Goal: Transaction & Acquisition: Purchase product/service

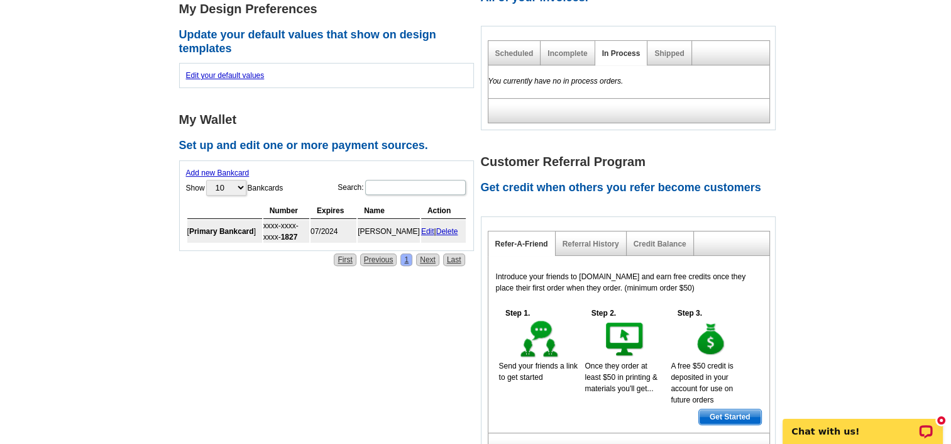
scroll to position [527, 0]
click at [428, 229] on link "Edit" at bounding box center [427, 230] width 13 height 9
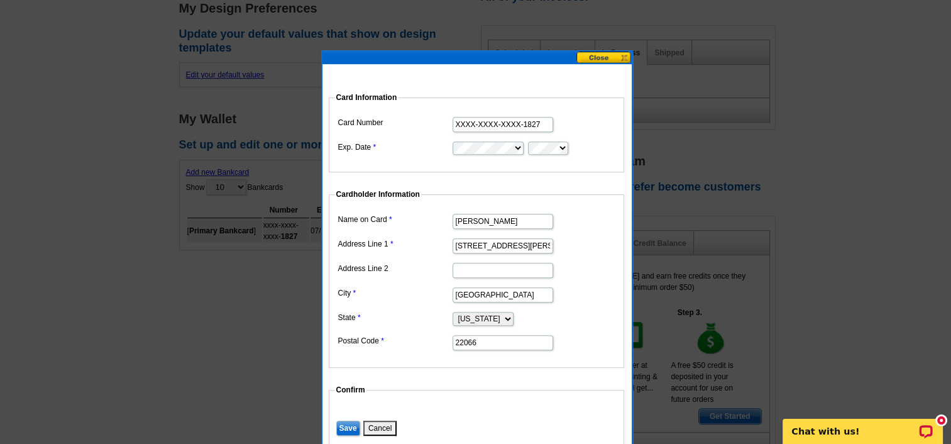
click at [601, 57] on button at bounding box center [604, 58] width 55 height 12
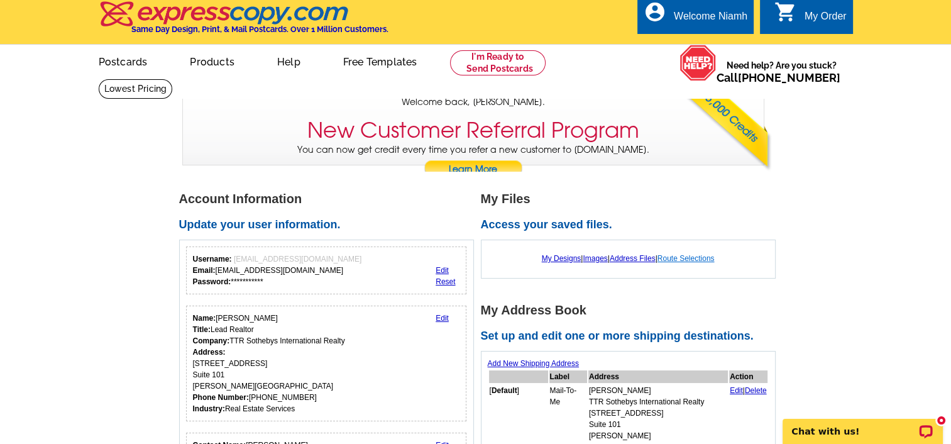
scroll to position [0, 0]
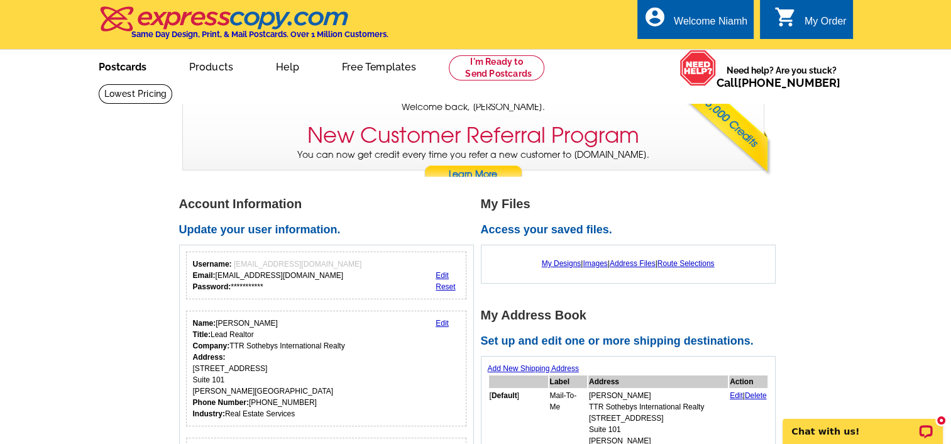
click at [132, 66] on link "Postcards" at bounding box center [123, 66] width 88 height 30
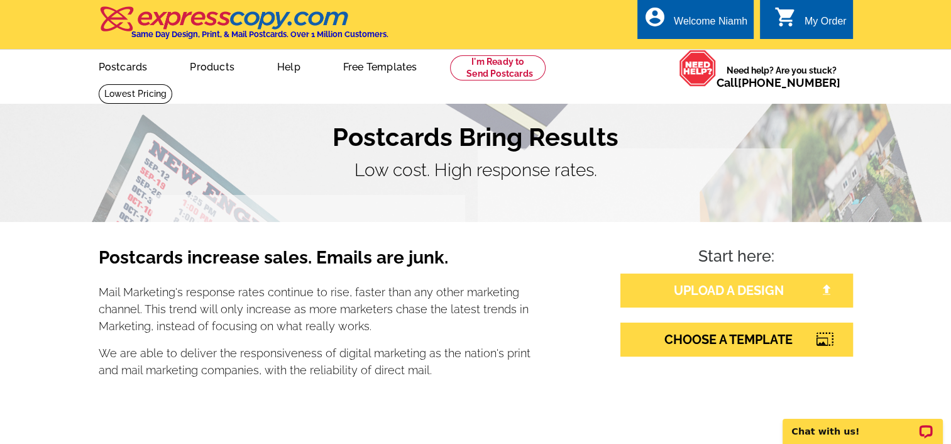
click at [723, 292] on link "UPLOAD A DESIGN" at bounding box center [737, 291] width 233 height 34
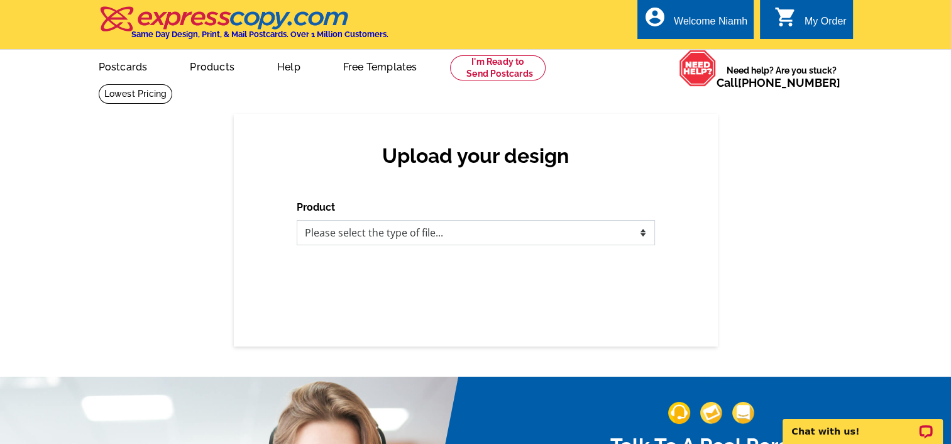
click at [639, 230] on select "Please select the type of file... Postcards Business Cards Letters and flyers G…" at bounding box center [476, 232] width 358 height 25
select select "1"
click at [297, 221] on select "Please select the type of file... Postcards Business Cards Letters and flyers G…" at bounding box center [476, 232] width 358 height 25
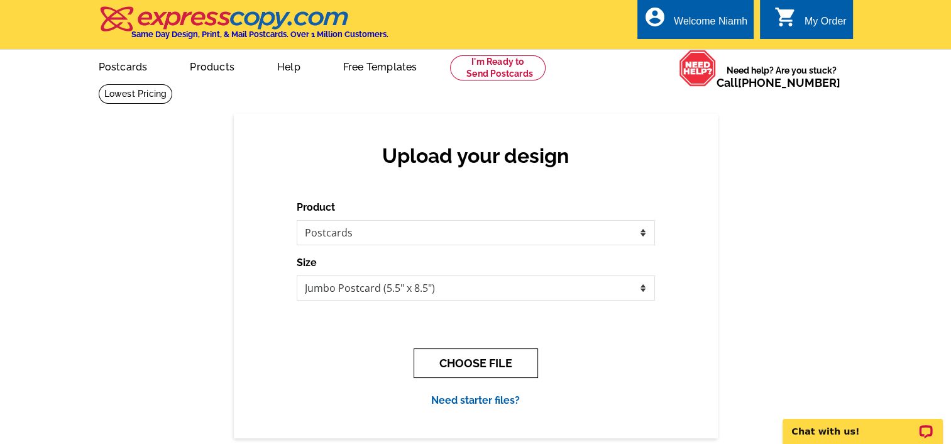
click at [492, 365] on button "CHOOSE FILE" at bounding box center [476, 363] width 124 height 30
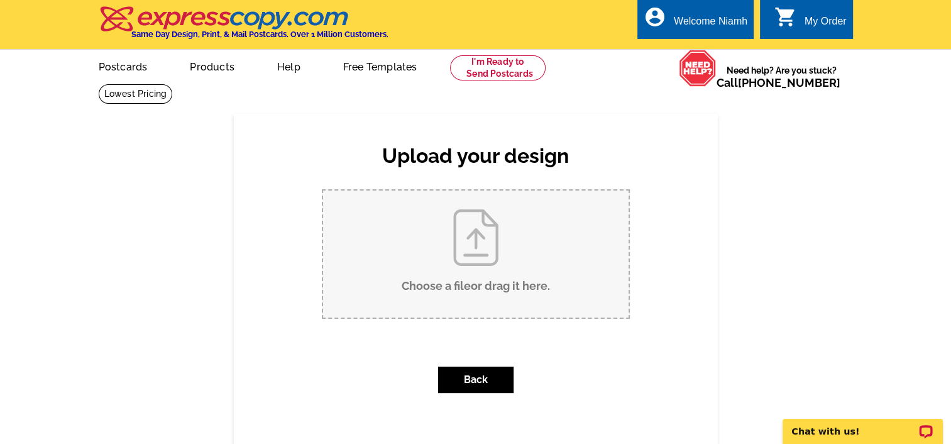
click at [478, 246] on input "Choose a file or drag it here ." at bounding box center [476, 254] width 306 height 127
type input "C:\fakepath\Niamh DiOrio ttr Mailer.pdf"
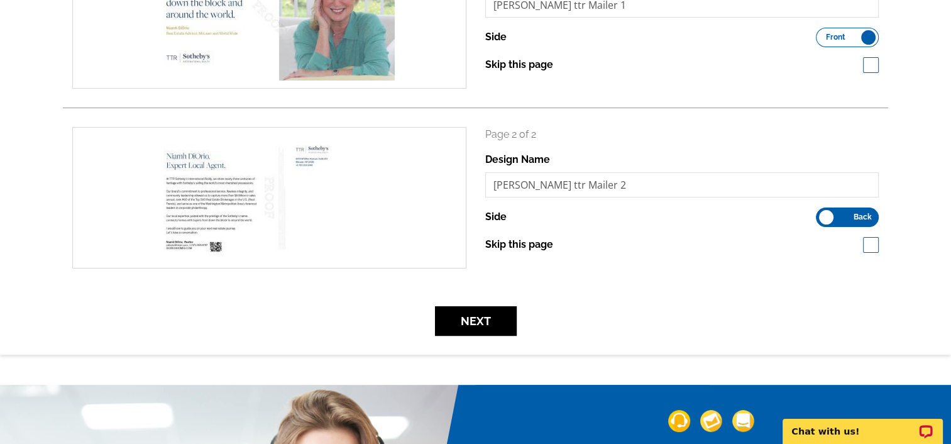
scroll to position [261, 0]
click at [485, 322] on button "Next" at bounding box center [476, 321] width 82 height 30
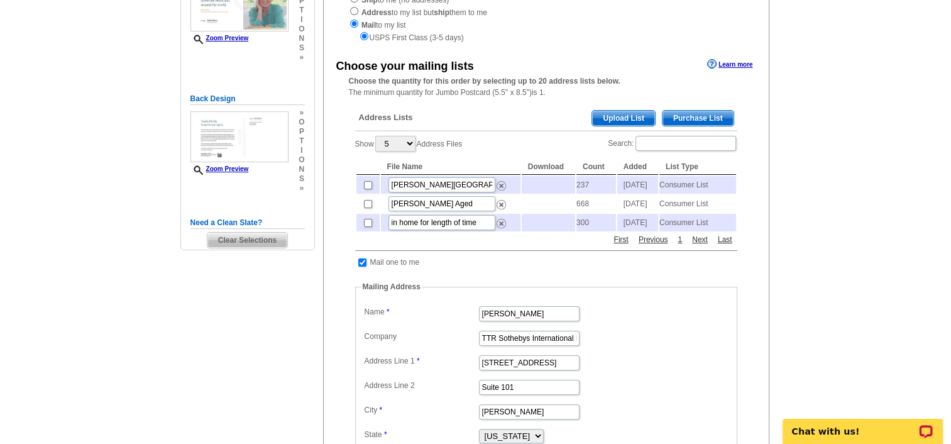
scroll to position [194, 0]
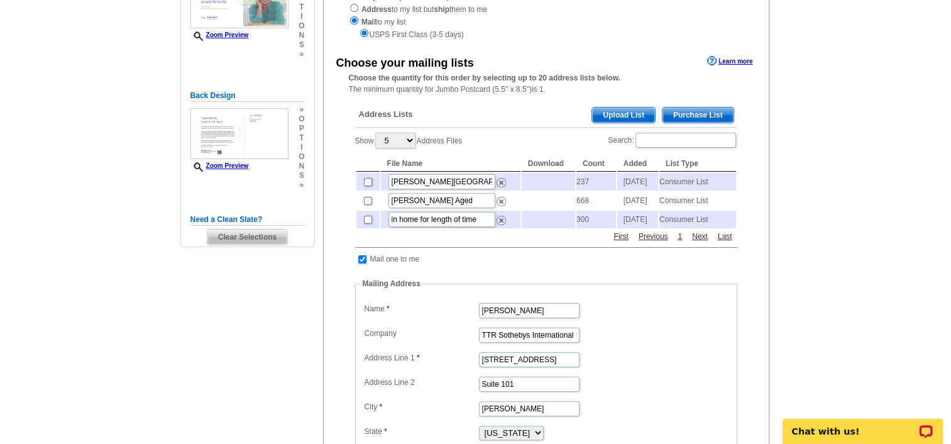
click at [366, 184] on input "checkbox" at bounding box center [368, 182] width 8 height 8
checkbox input "true"
click at [619, 116] on span "Upload List" at bounding box center [623, 115] width 62 height 15
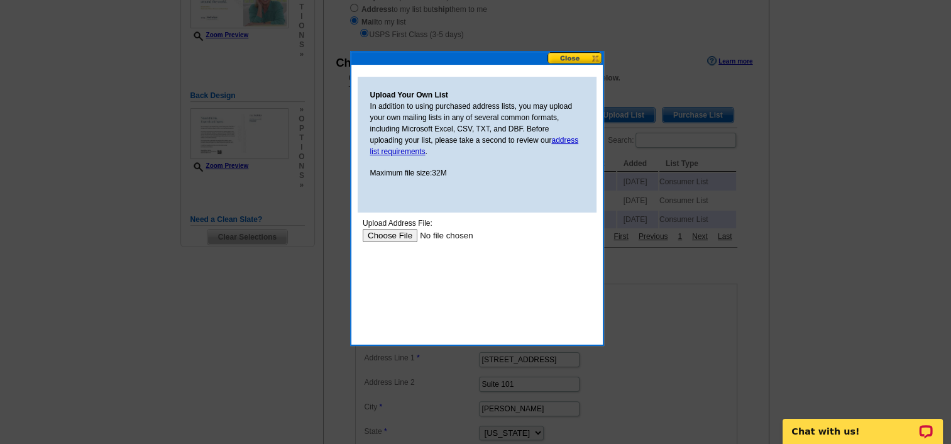
scroll to position [0, 0]
click at [411, 235] on input "file" at bounding box center [441, 234] width 159 height 13
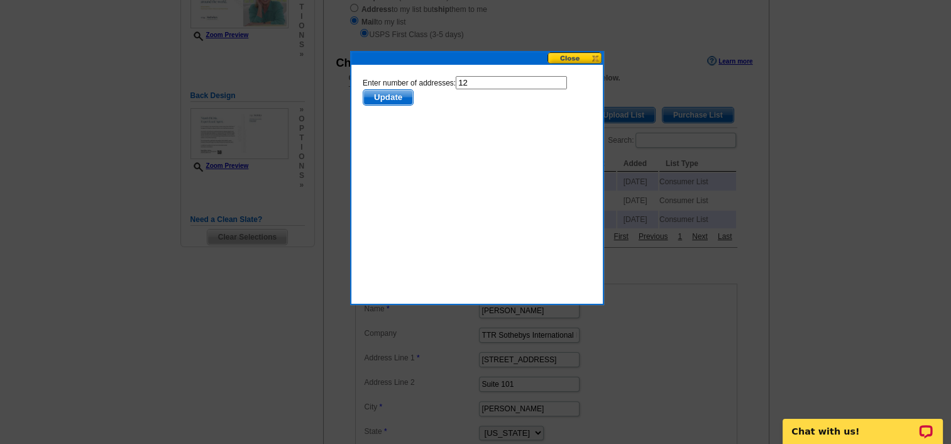
click at [384, 98] on span "Update" at bounding box center [388, 96] width 50 height 15
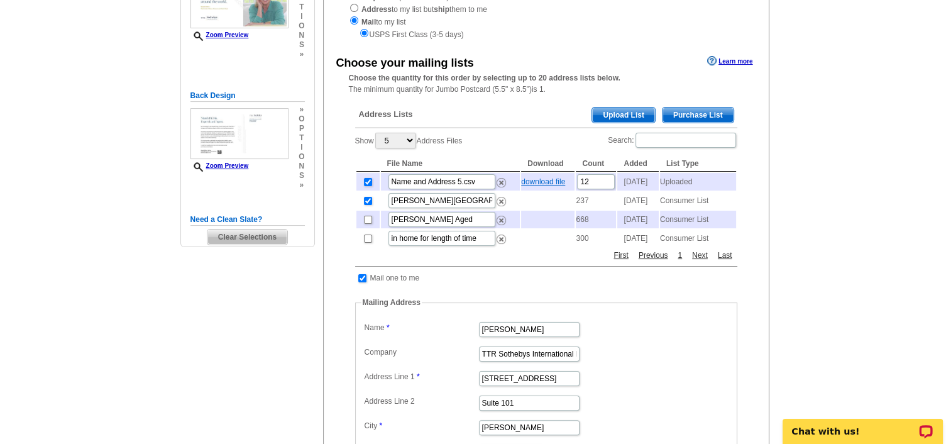
click at [551, 180] on link "download file" at bounding box center [543, 181] width 44 height 9
click at [368, 183] on input "checkbox" at bounding box center [368, 182] width 8 height 8
checkbox input "false"
click at [365, 205] on input "checkbox" at bounding box center [368, 201] width 8 height 8
checkbox input "false"
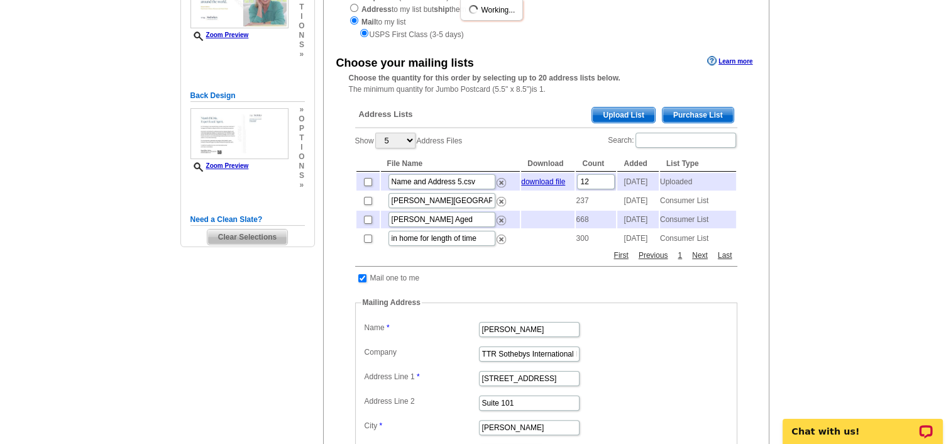
click at [624, 113] on span "Upload List" at bounding box center [623, 115] width 62 height 15
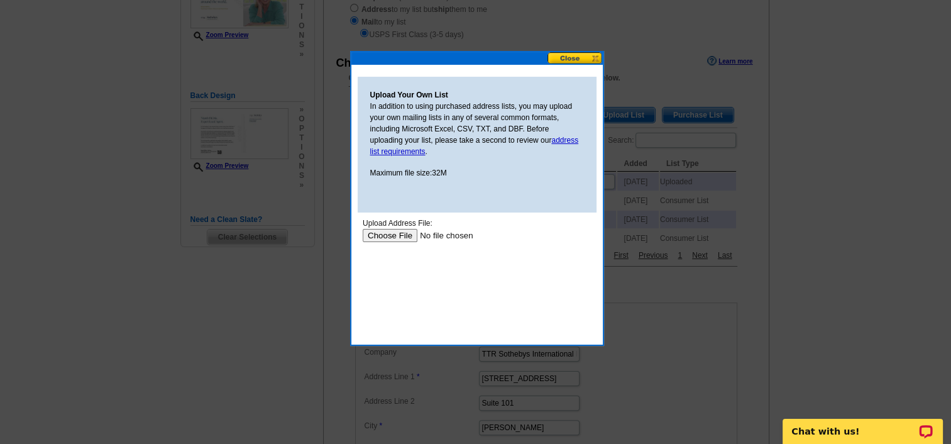
click at [398, 235] on input "file" at bounding box center [441, 234] width 159 height 13
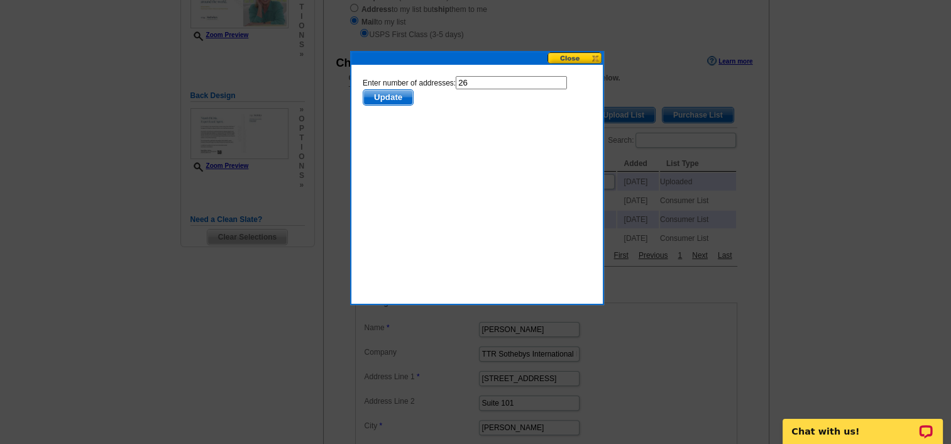
click at [398, 93] on span "Update" at bounding box center [388, 96] width 50 height 15
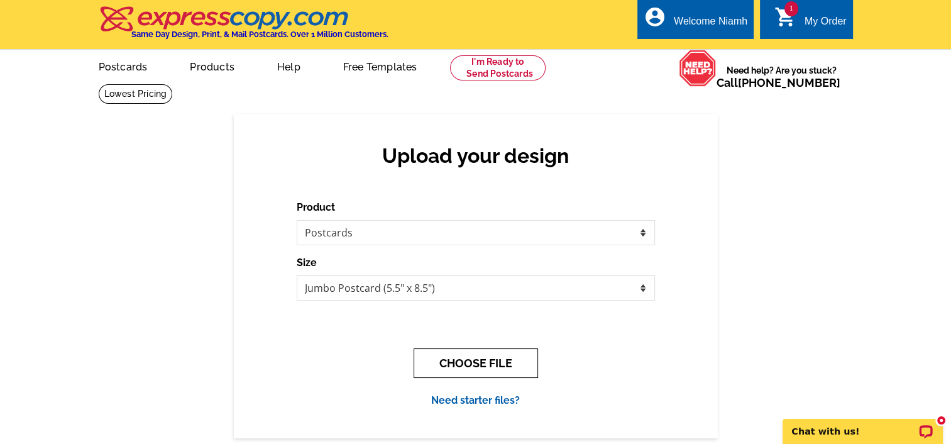
click at [458, 367] on button "CHOOSE FILE" at bounding box center [476, 363] width 124 height 30
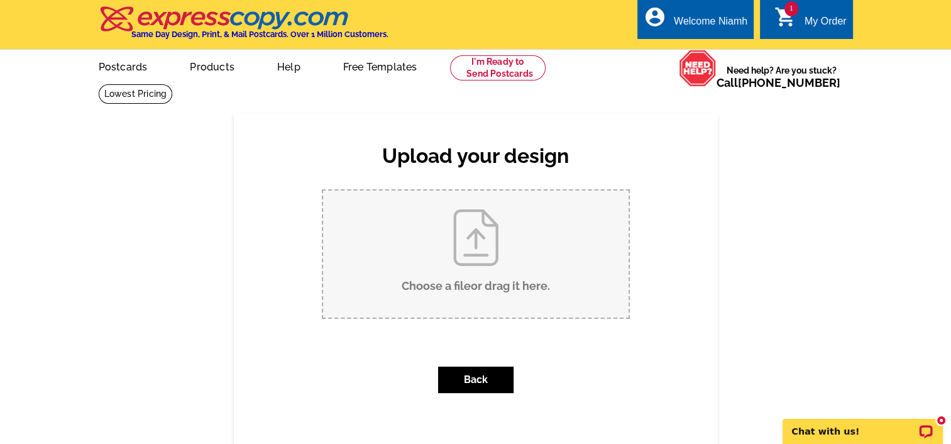
click at [810, 9] on div "1 shopping_cart My Order" at bounding box center [806, 19] width 92 height 40
click at [785, 12] on span "1" at bounding box center [792, 8] width 14 height 15
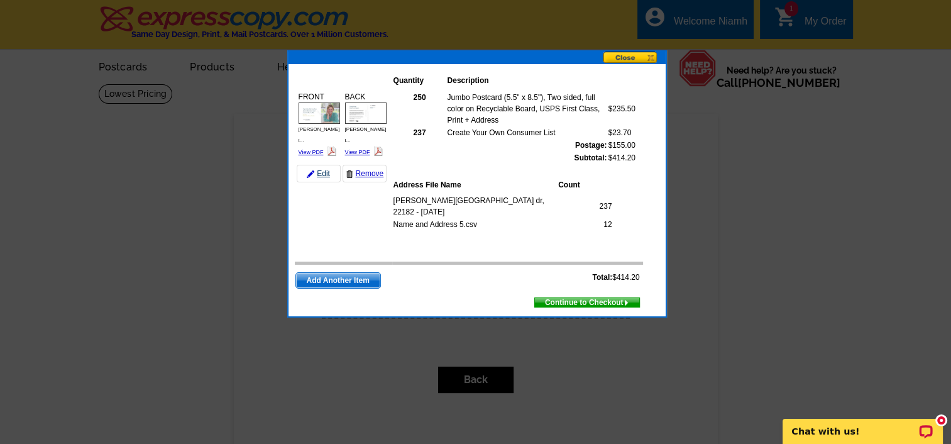
click at [324, 165] on link "Edit" at bounding box center [319, 174] width 44 height 18
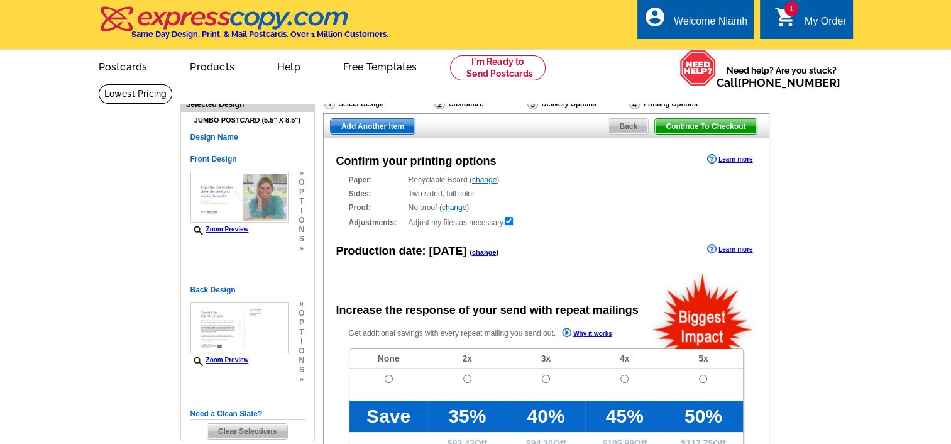
radio input "false"
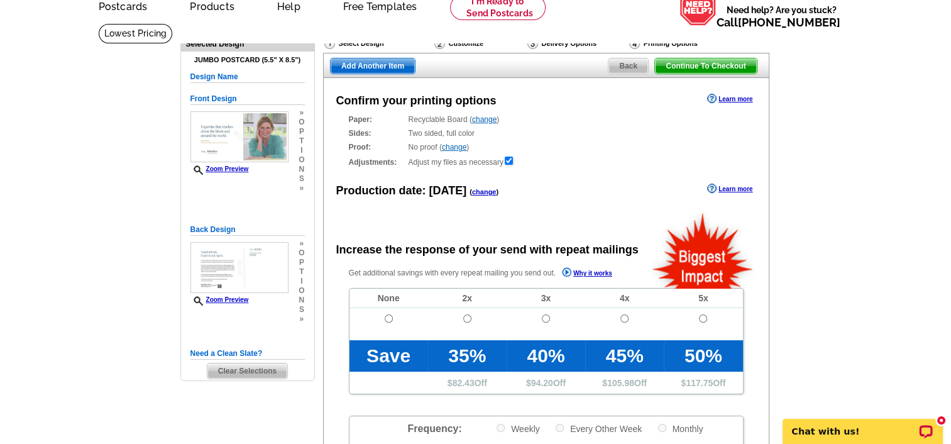
scroll to position [55, 0]
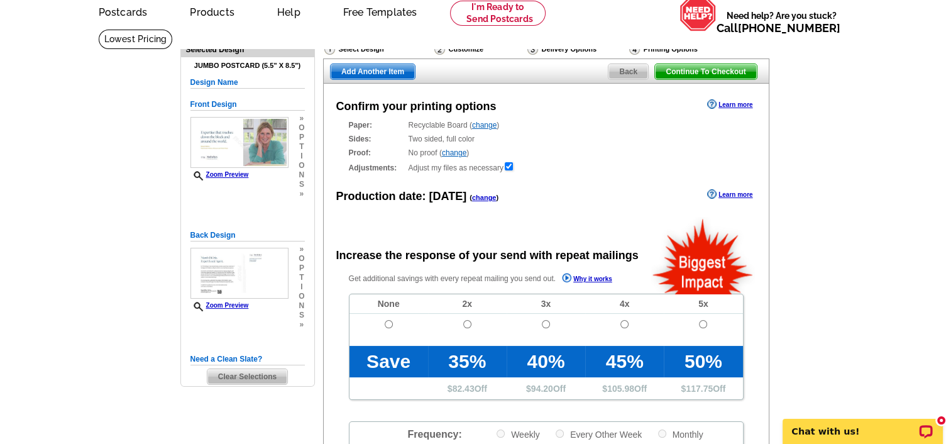
click at [634, 71] on span "Back" at bounding box center [629, 71] width 40 height 15
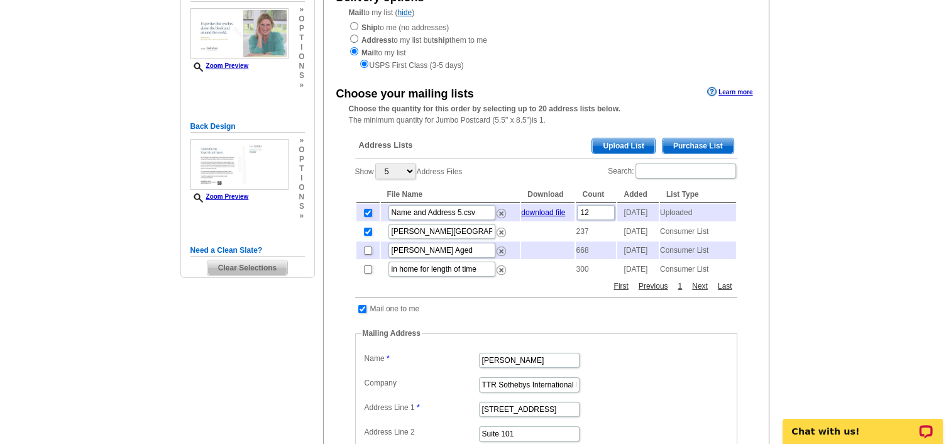
scroll to position [167, 0]
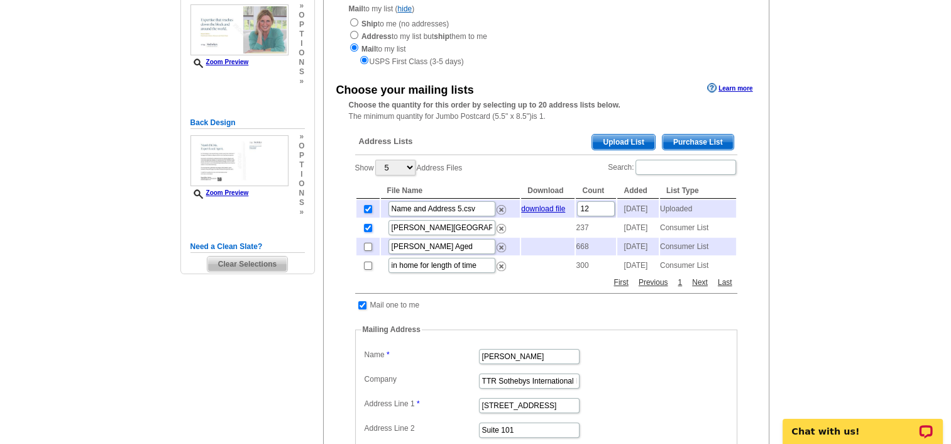
click at [364, 232] on input "checkbox" at bounding box center [368, 228] width 8 height 8
checkbox input "false"
click at [365, 211] on input "checkbox" at bounding box center [368, 209] width 8 height 8
checkbox input "false"
click at [618, 140] on span "Upload List" at bounding box center [623, 142] width 62 height 15
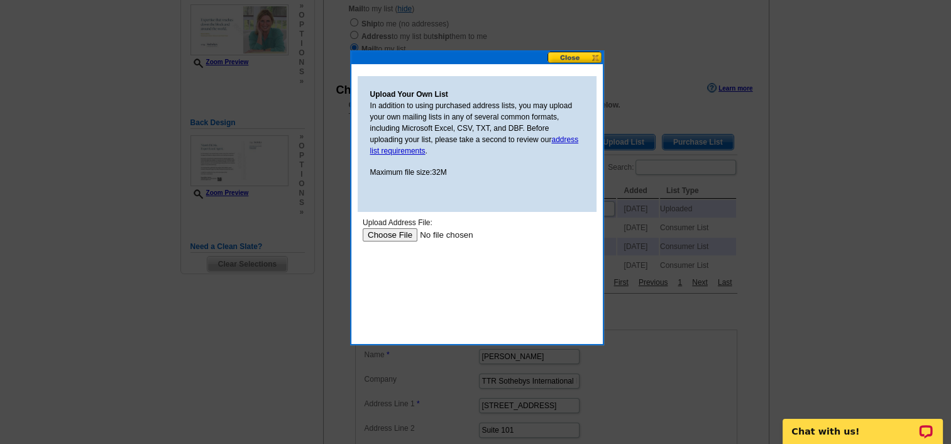
scroll to position [0, 0]
click at [389, 232] on input "file" at bounding box center [441, 234] width 159 height 13
type input "C:\fakepath\Midtown at Reston Mailer EXPRESS COPY.pdf"
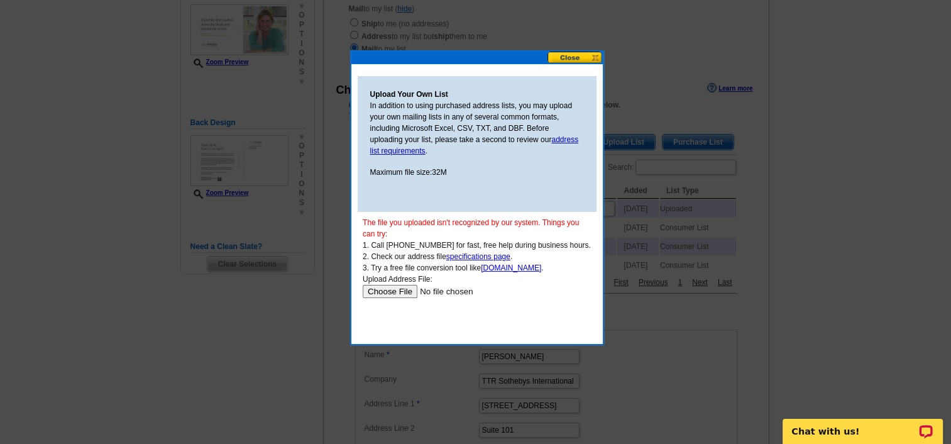
click at [472, 255] on link "specifications page" at bounding box center [478, 256] width 64 height 9
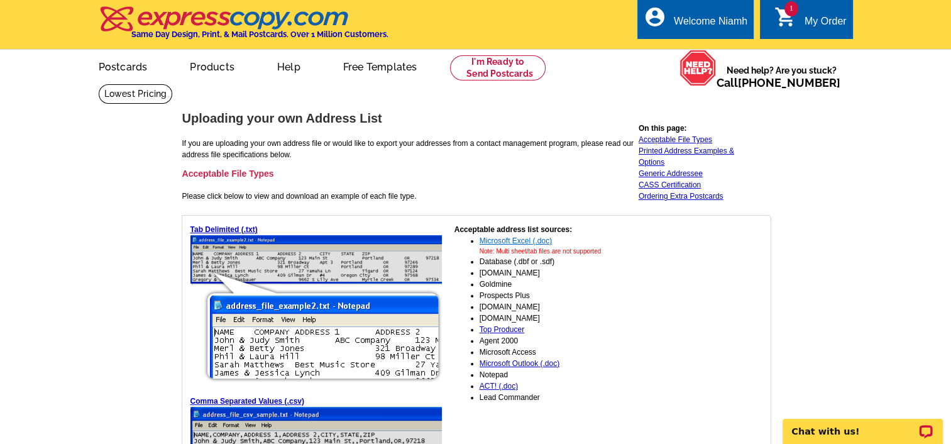
click at [517, 242] on link "Microsoft Excel (.doc)" at bounding box center [516, 240] width 72 height 9
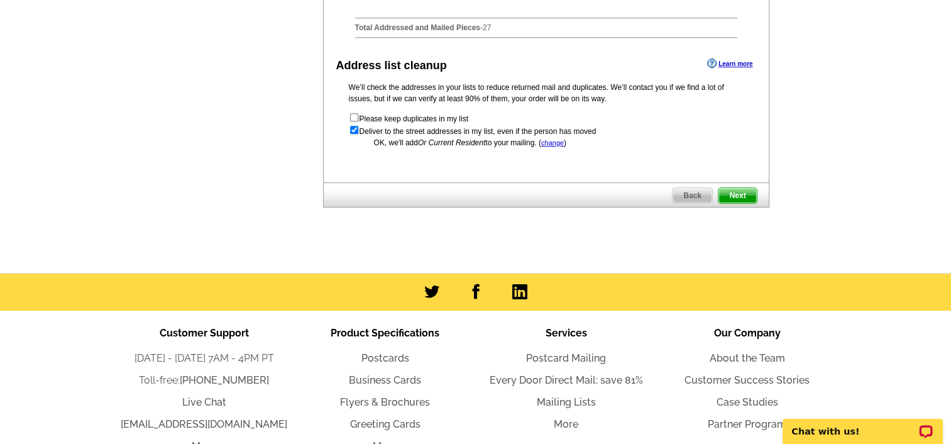
scroll to position [717, 0]
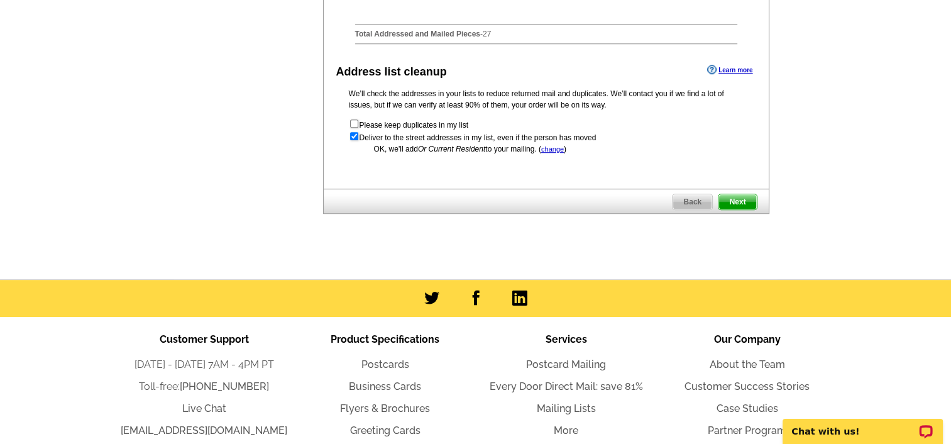
click at [739, 209] on span "Next" at bounding box center [738, 201] width 38 height 15
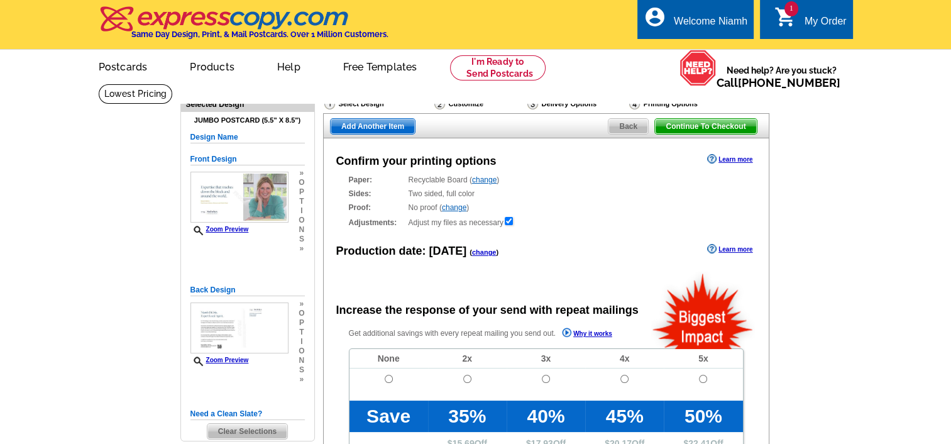
radio input "false"
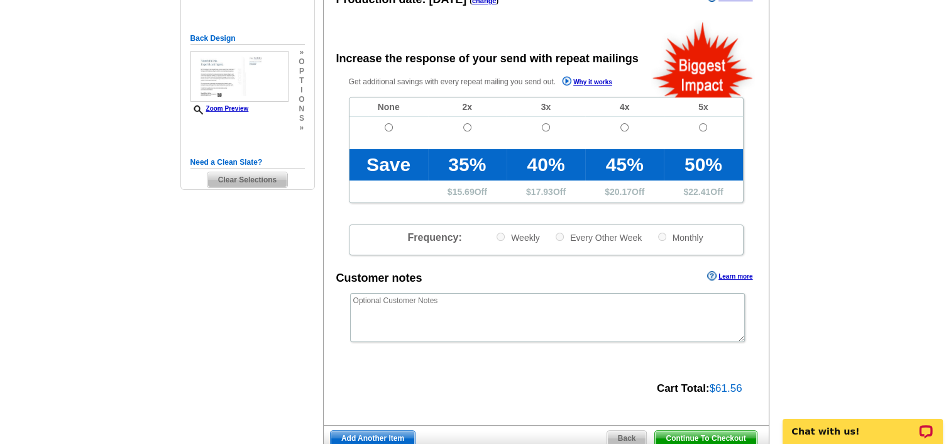
scroll to position [246, 0]
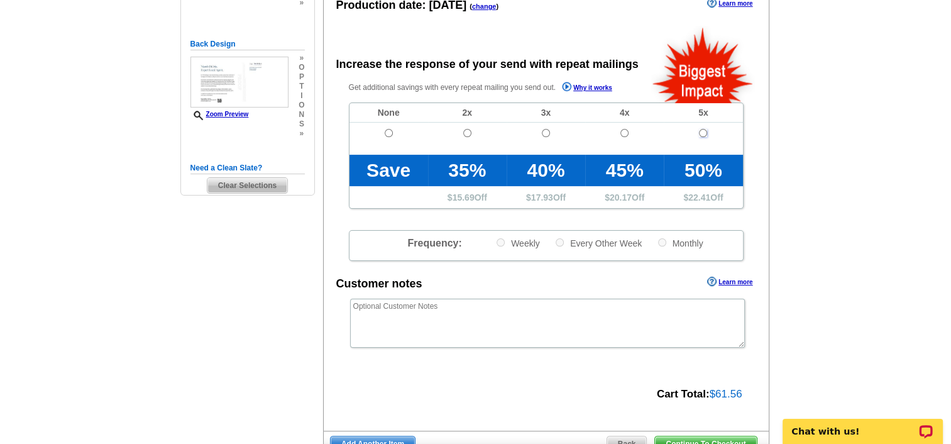
click at [701, 133] on input "radio" at bounding box center [703, 133] width 8 height 8
radio input "true"
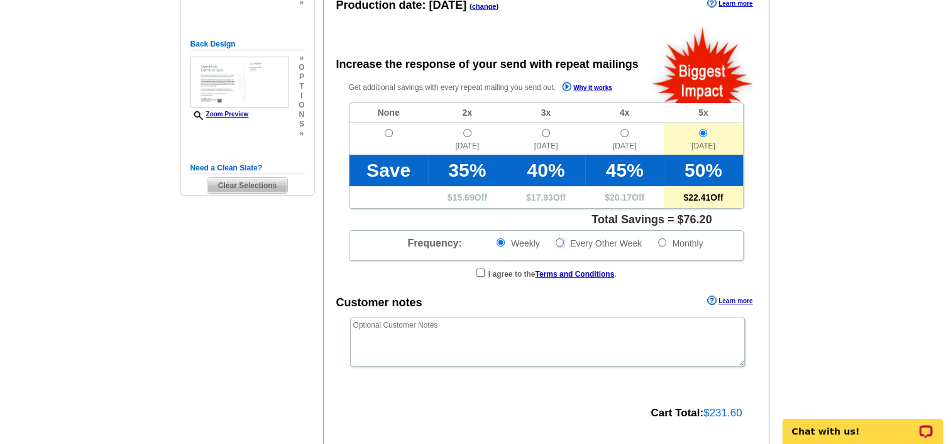
click at [558, 245] on input "Every Other Week" at bounding box center [560, 242] width 8 height 8
radio input "true"
click at [478, 272] on input "checkbox" at bounding box center [481, 272] width 8 height 8
click at [482, 275] on input "checkbox" at bounding box center [481, 272] width 8 height 8
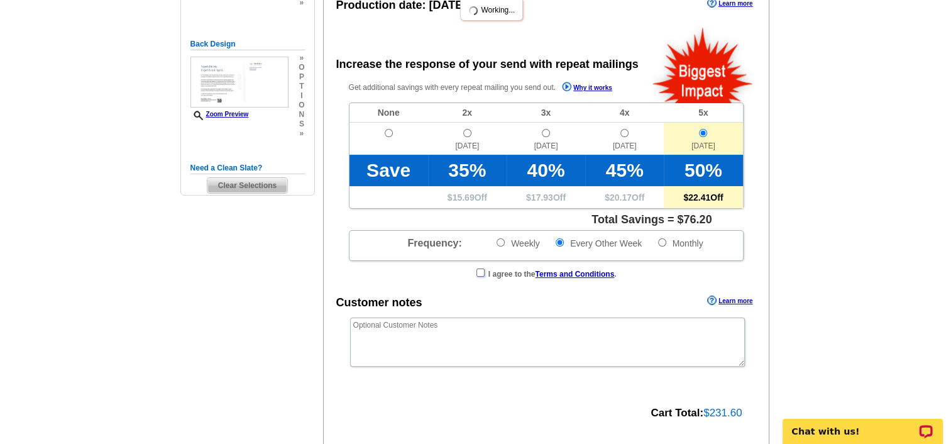
checkbox input "true"
click at [661, 245] on input "Monthly" at bounding box center [662, 242] width 8 height 8
radio input "true"
click at [477, 270] on input "checkbox" at bounding box center [481, 272] width 8 height 8
click at [519, 292] on div "Confirm your printing options Learn more Paper: Recyclable Board ( change ) Sel…" at bounding box center [546, 170] width 446 height 557
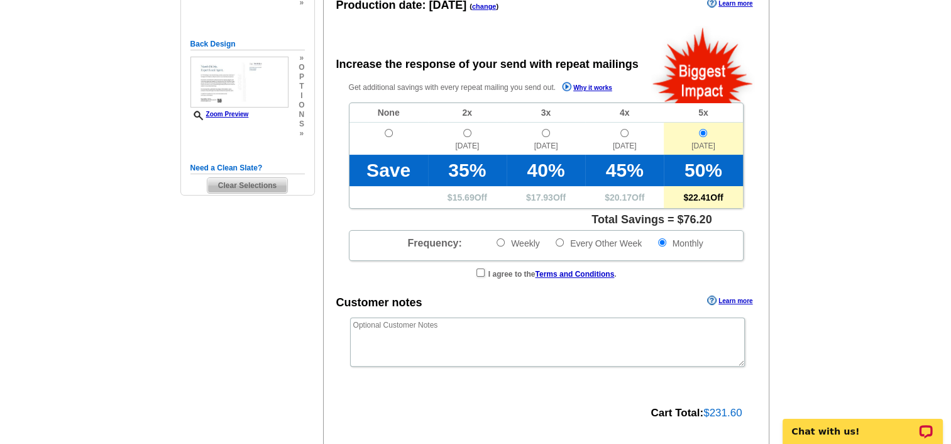
click at [660, 238] on label "Monthly" at bounding box center [680, 243] width 47 height 12
click at [660, 238] on input "Monthly" at bounding box center [662, 242] width 8 height 8
click at [477, 269] on input "checkbox" at bounding box center [481, 272] width 8 height 8
checkbox input "true"
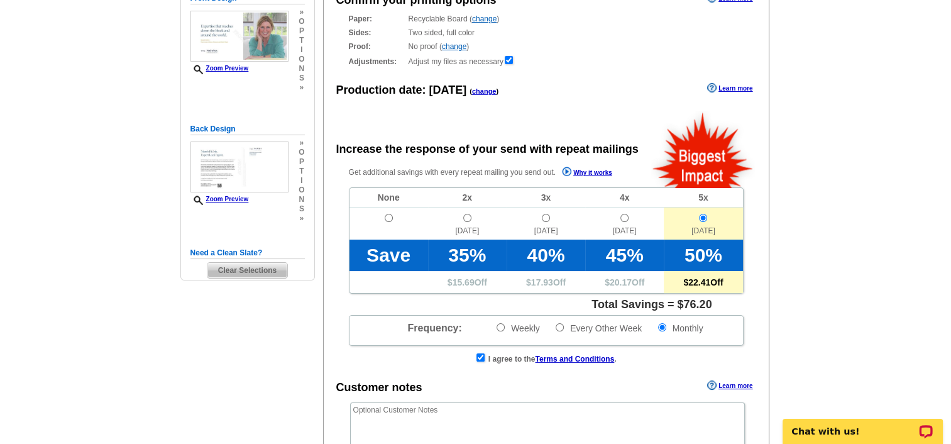
scroll to position [167, 0]
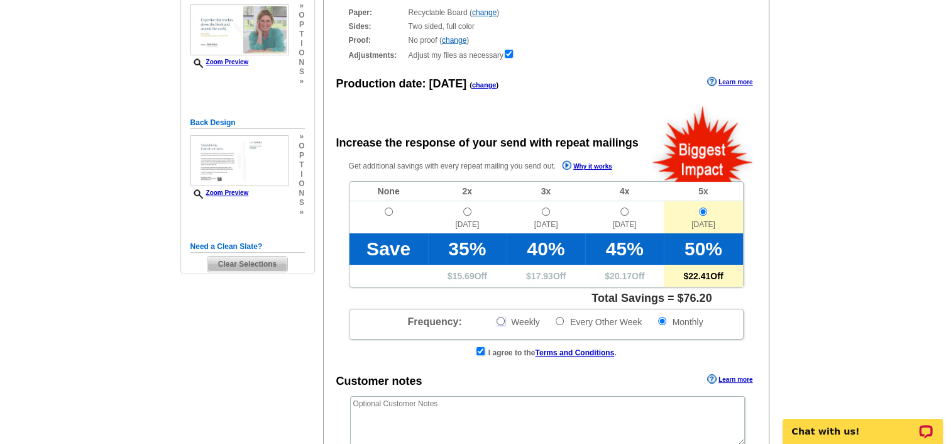
click at [497, 322] on input "Weekly" at bounding box center [501, 321] width 8 height 8
radio input "true"
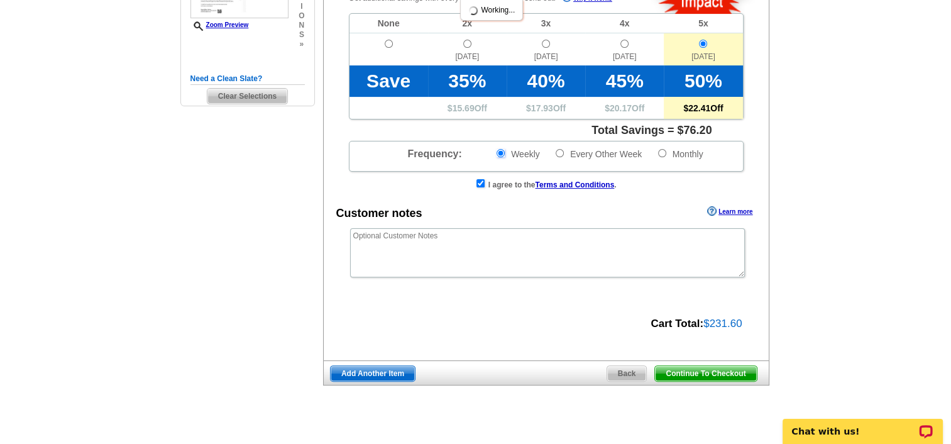
scroll to position [338, 0]
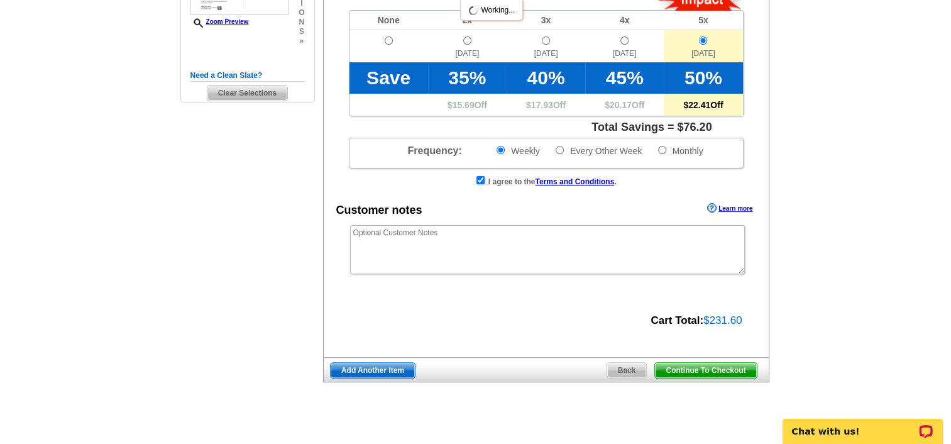
click at [820, 283] on main "Need Help? call 800-260-5887, chat with support, or have our designers make som…" at bounding box center [475, 96] width 951 height 702
click at [59, 195] on main "Need Help? call 800-260-5887, chat with support, or have our designers make som…" at bounding box center [475, 96] width 951 height 702
click at [694, 372] on span "Continue To Checkout" at bounding box center [705, 370] width 101 height 15
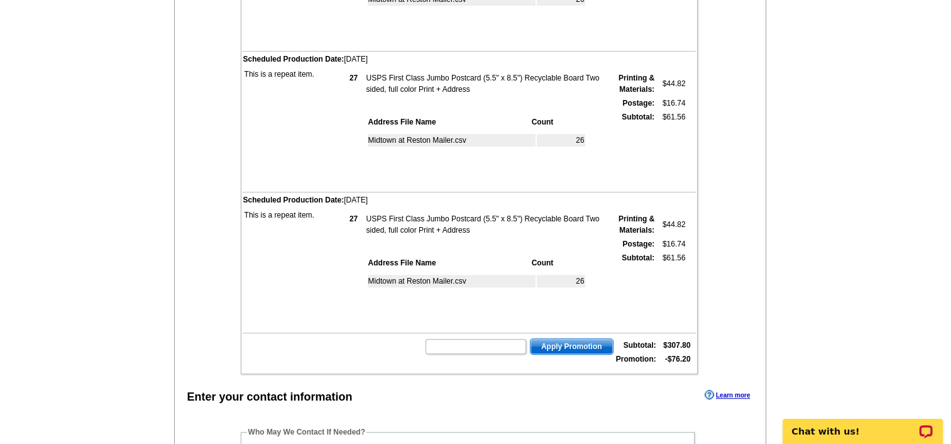
scroll to position [602, 0]
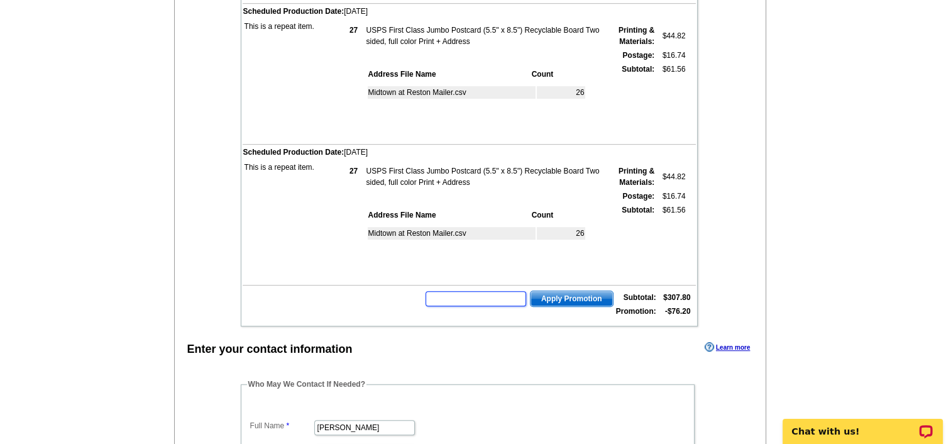
click at [484, 291] on input "text" at bounding box center [476, 298] width 101 height 15
paste input "ode: SMS50f."
click at [443, 291] on input "ode: SMS50f." at bounding box center [476, 298] width 101 height 15
click at [457, 291] on input "SMS50f." at bounding box center [476, 298] width 101 height 15
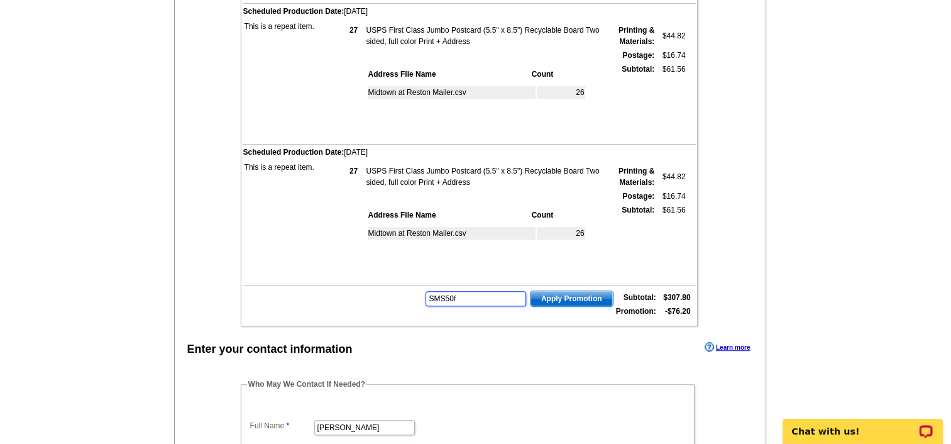
type input "SMS50f"
click at [560, 291] on span "Apply Promotion" at bounding box center [572, 298] width 82 height 15
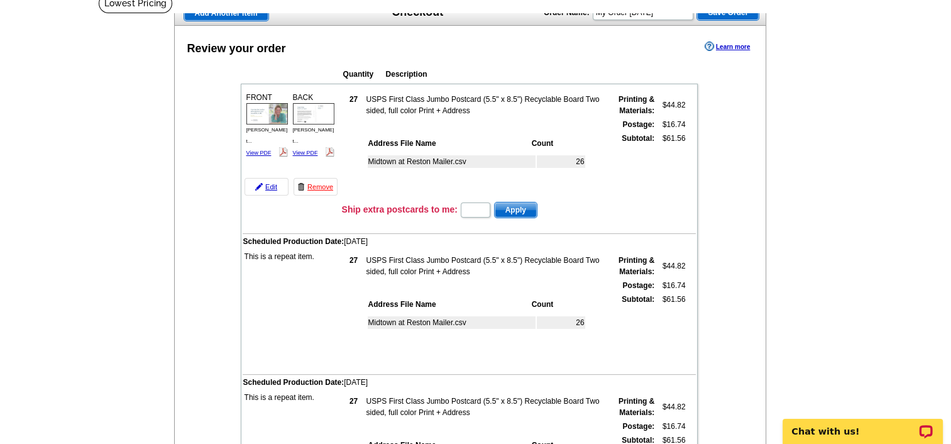
scroll to position [90, 0]
click at [476, 210] on input "text" at bounding box center [476, 210] width 30 height 15
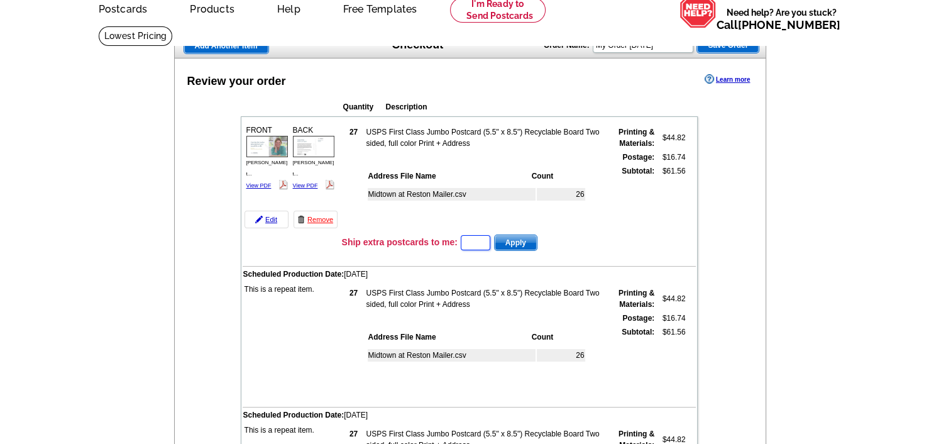
scroll to position [0, 0]
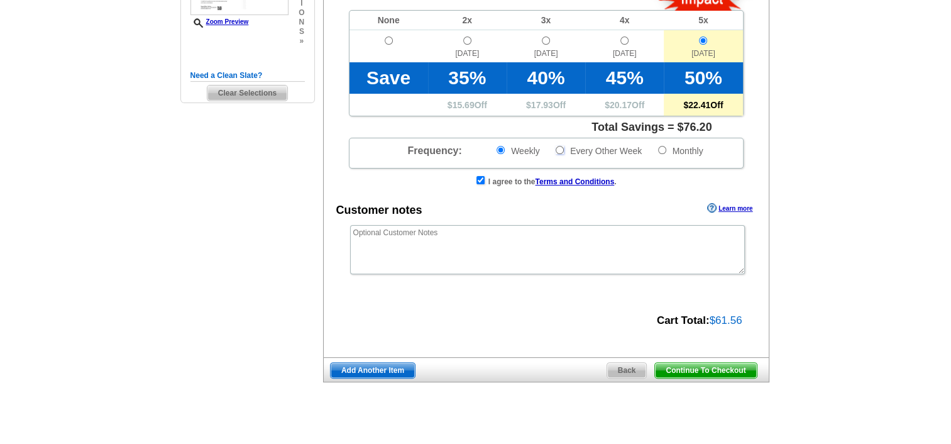
click at [561, 149] on input "Every Other Week" at bounding box center [560, 150] width 8 height 8
radio input "true"
click at [674, 370] on span "Continue To Checkout" at bounding box center [705, 370] width 101 height 15
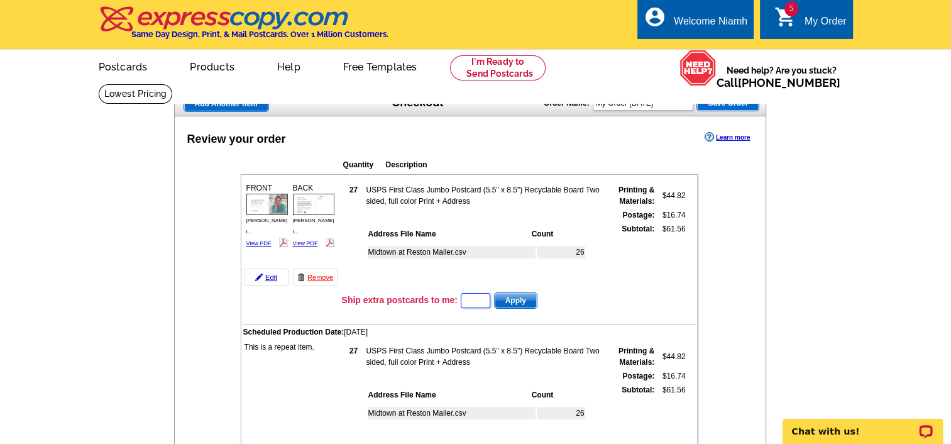
click at [475, 299] on input "text" at bounding box center [476, 300] width 30 height 15
click at [525, 294] on span "Apply" at bounding box center [516, 300] width 42 height 15
click at [525, 299] on span "Apply" at bounding box center [516, 300] width 42 height 15
click at [480, 298] on input "23" at bounding box center [476, 300] width 30 height 15
type input "2"
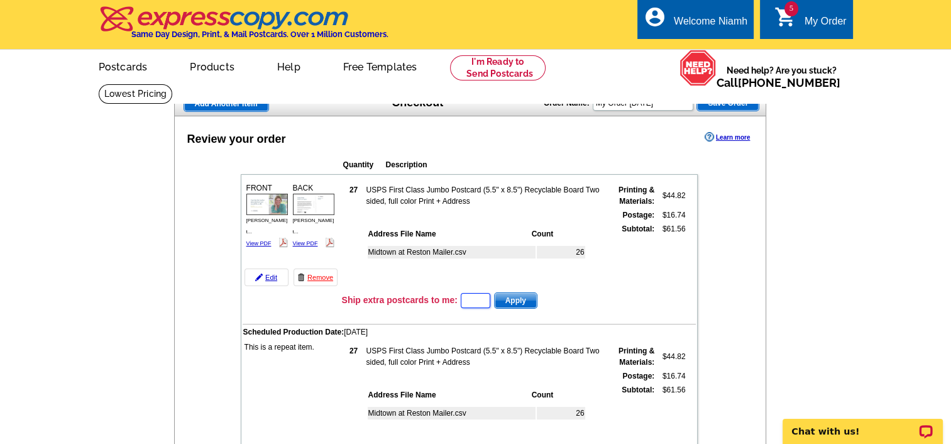
scroll to position [28, 0]
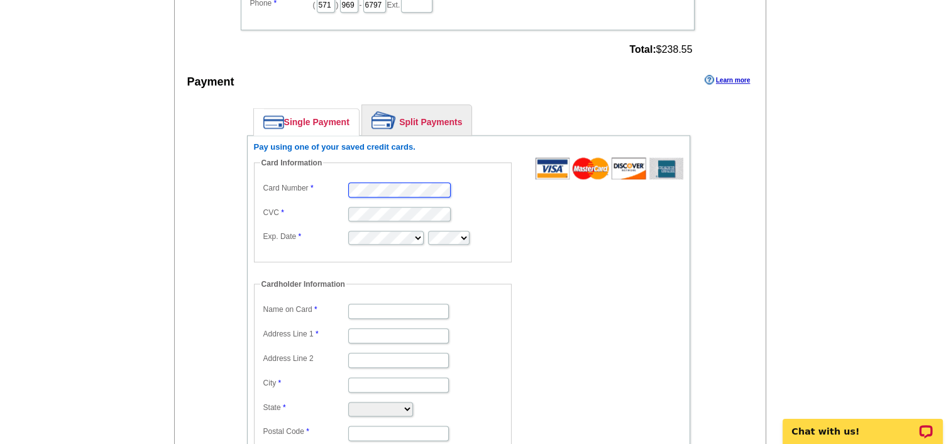
scroll to position [1410, 0]
click at [363, 304] on input "Name on Card" at bounding box center [398, 311] width 101 height 15
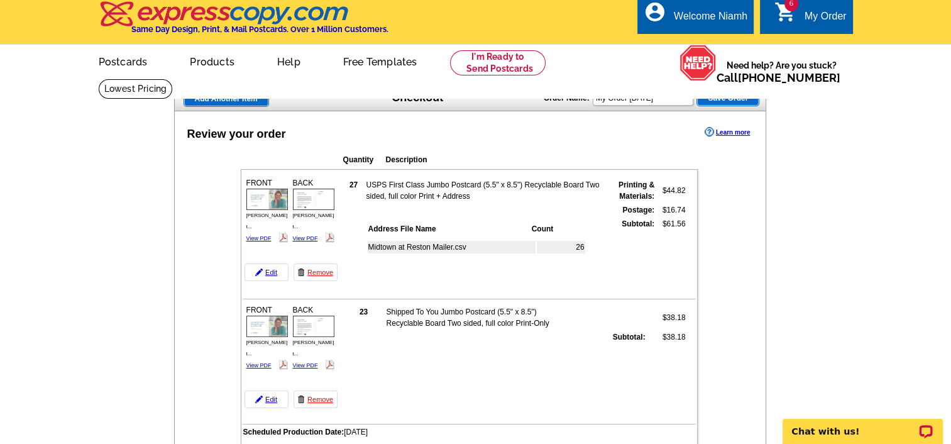
scroll to position [0, 0]
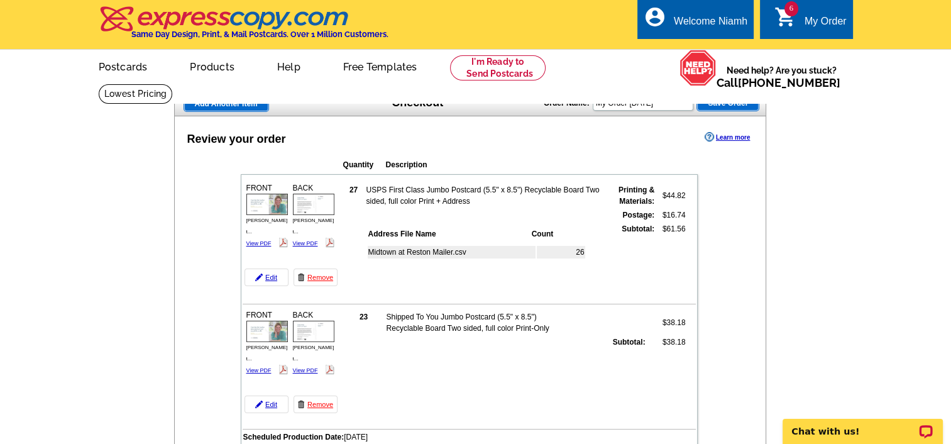
click at [719, 104] on span "Save Order" at bounding box center [728, 103] width 62 height 15
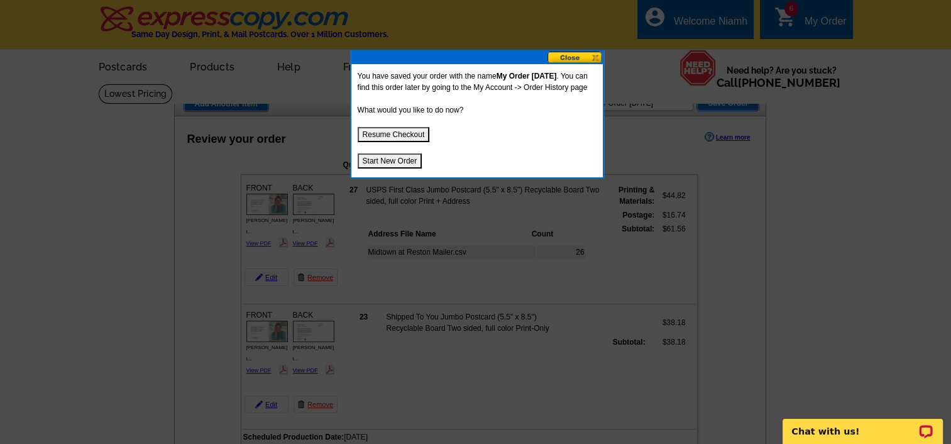
click at [565, 56] on button at bounding box center [575, 58] width 55 height 12
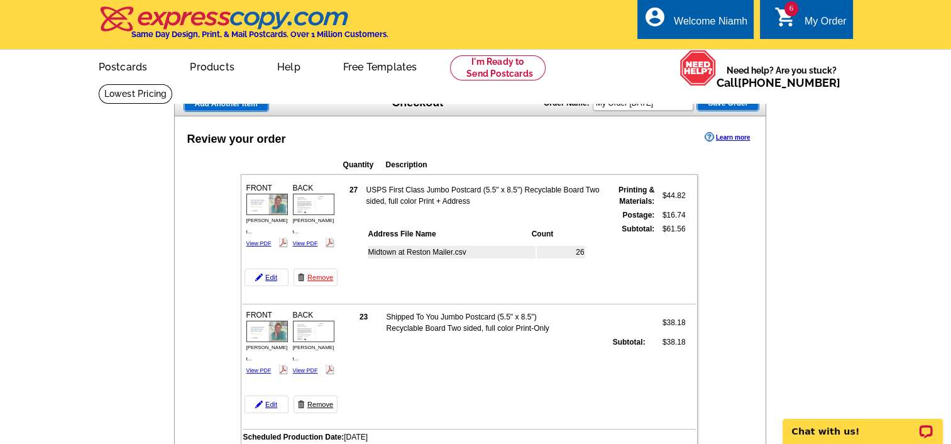
click at [322, 401] on link "Remove" at bounding box center [316, 404] width 44 height 18
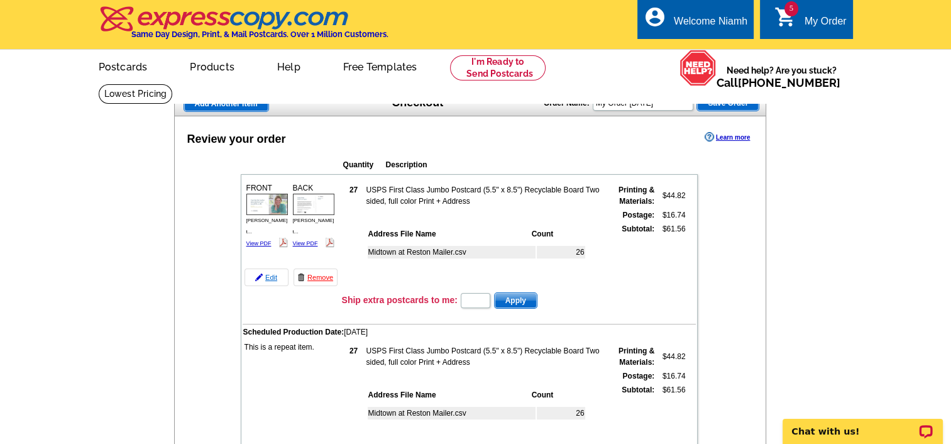
click at [269, 277] on link "Edit" at bounding box center [267, 277] width 44 height 18
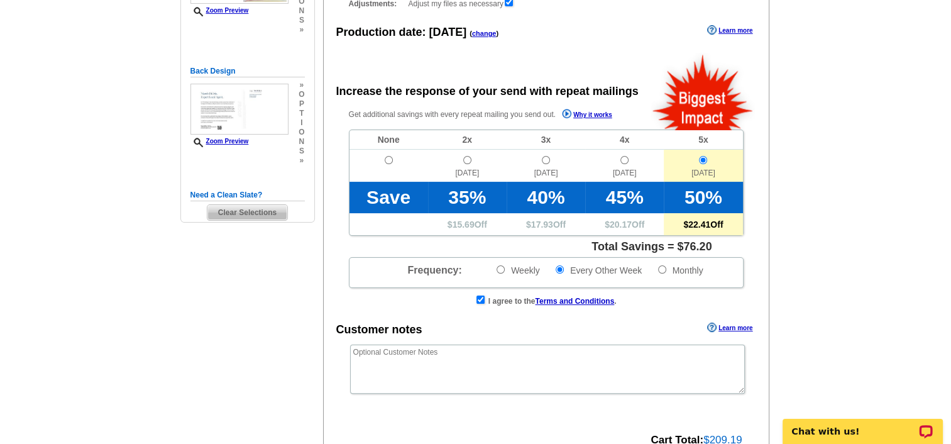
scroll to position [222, 0]
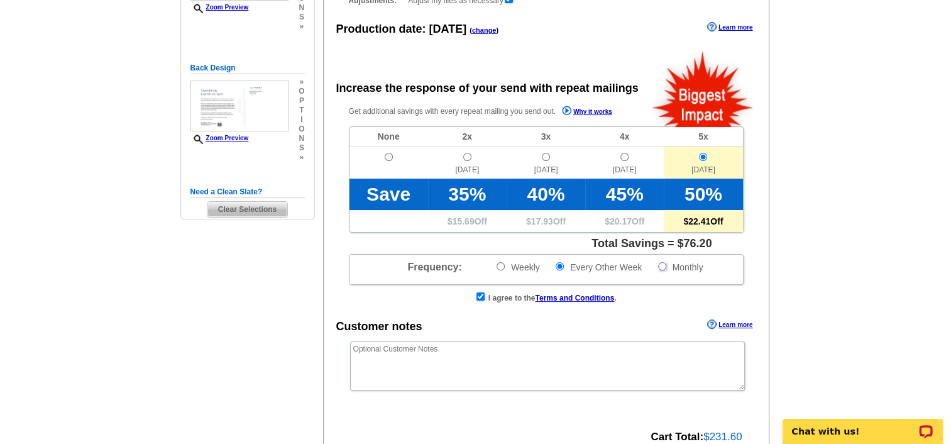
click at [660, 265] on input "Monthly" at bounding box center [662, 266] width 8 height 8
radio input "true"
click at [661, 265] on input "Monthly" at bounding box center [662, 266] width 8 height 8
click at [546, 155] on input "radio" at bounding box center [546, 157] width 8 height 8
radio input "true"
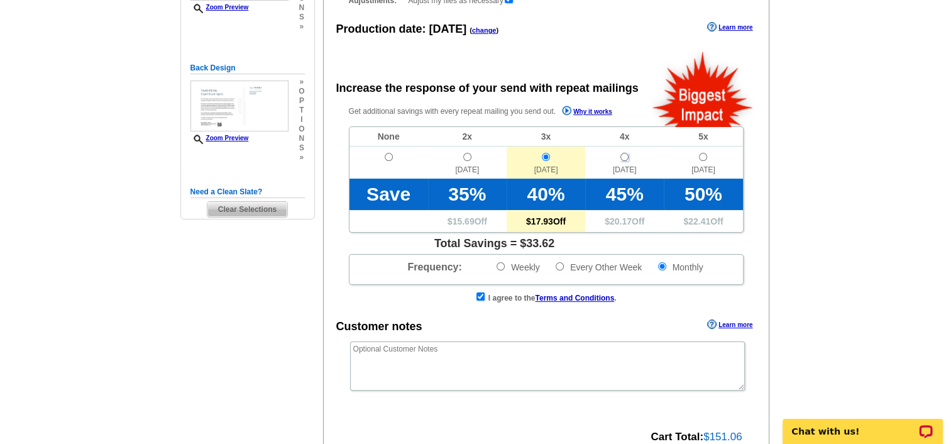
click at [622, 158] on input "radio" at bounding box center [625, 157] width 8 height 8
radio input "true"
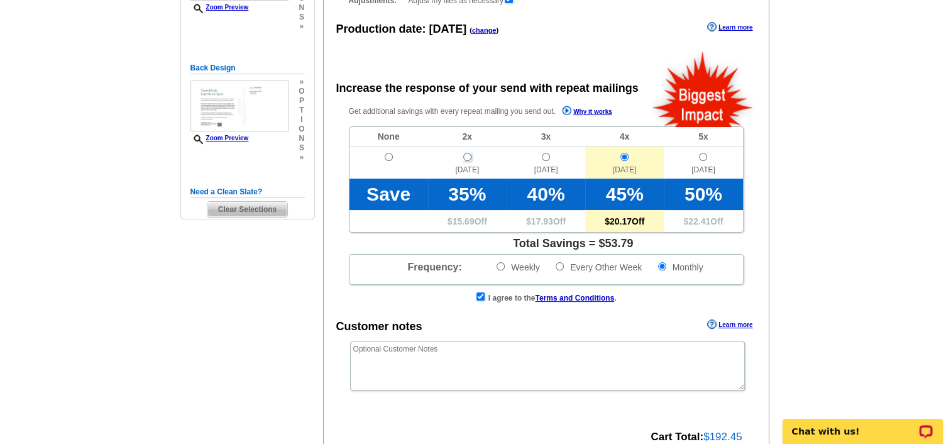
click at [465, 155] on input "radio" at bounding box center [467, 157] width 8 height 8
radio input "true"
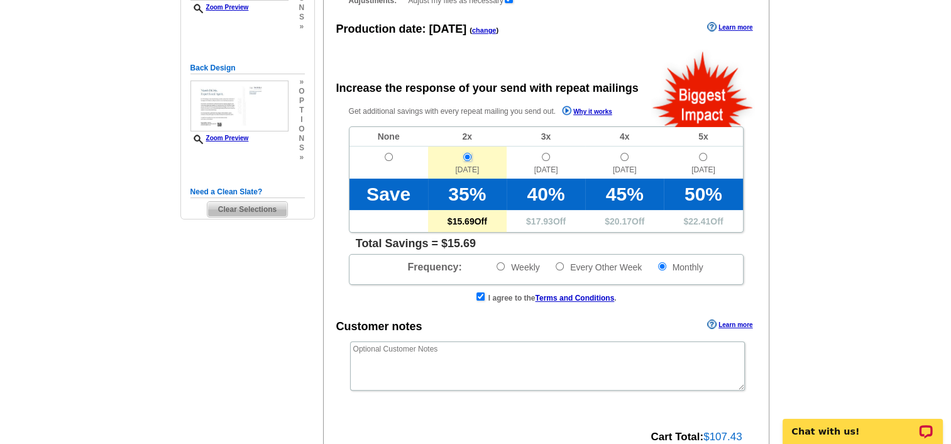
click at [464, 160] on input "radio" at bounding box center [467, 157] width 8 height 8
click at [478, 296] on input "checkbox" at bounding box center [481, 296] width 8 height 8
checkbox input "false"
click at [390, 158] on input "radio" at bounding box center [389, 157] width 8 height 8
radio input "true"
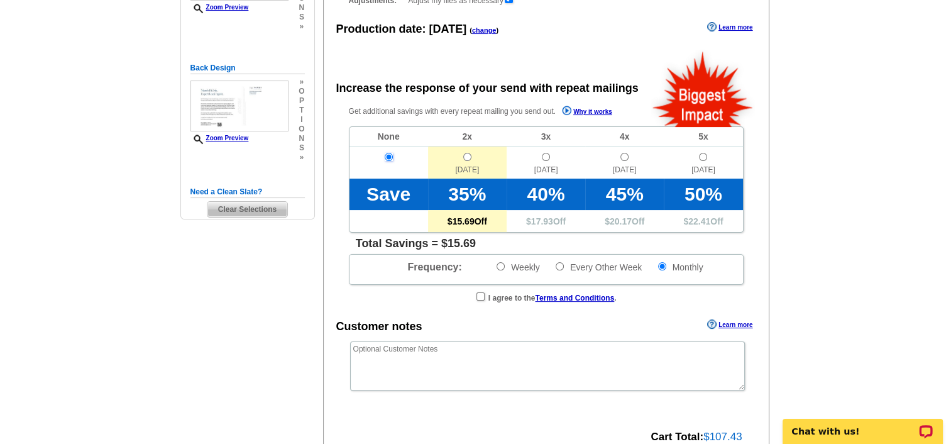
radio input "false"
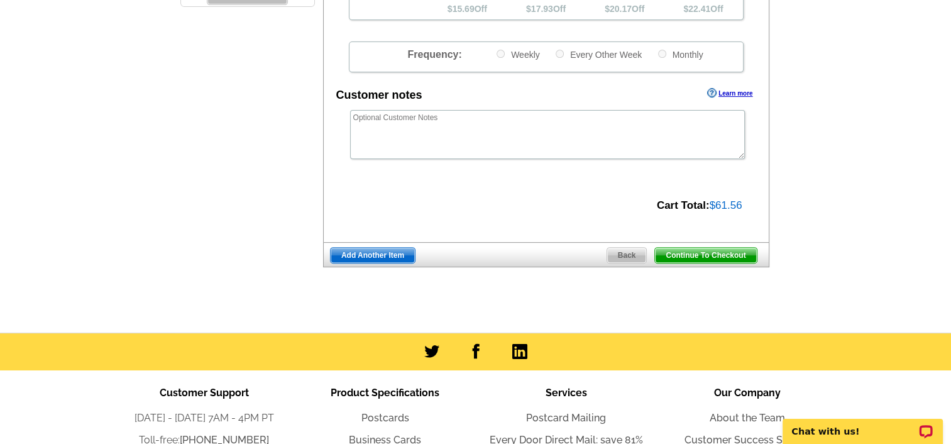
scroll to position [446, 0]
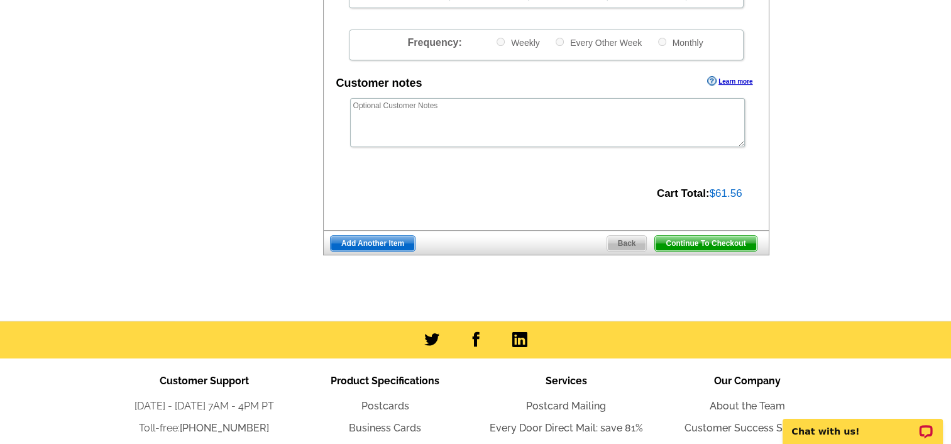
click at [741, 243] on span "Continue To Checkout" at bounding box center [705, 243] width 101 height 15
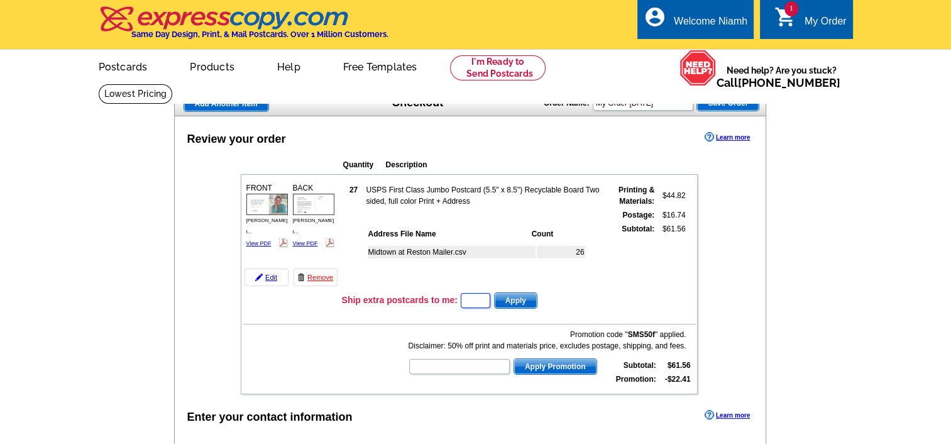
click at [475, 303] on input "text" at bounding box center [476, 300] width 30 height 15
click at [473, 297] on input "text" at bounding box center [476, 300] width 30 height 15
type input "100"
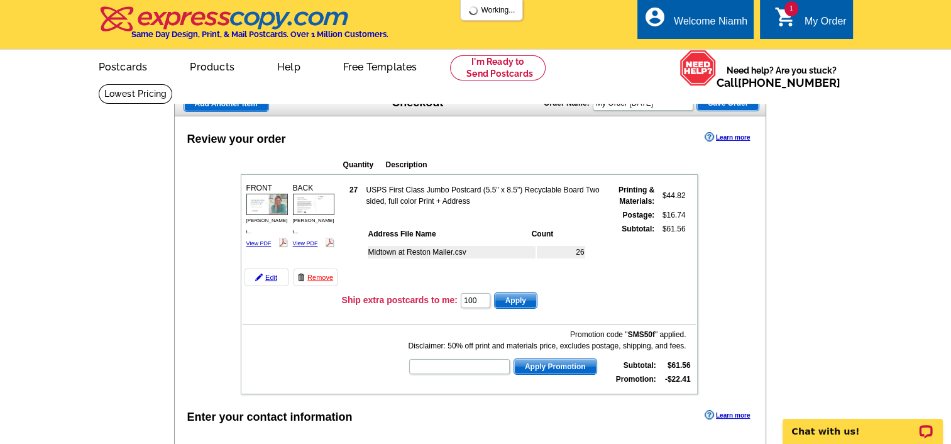
click at [524, 297] on span "Apply" at bounding box center [516, 300] width 42 height 15
click at [654, 299] on td "Ship extra postcards to me: 100 Apply" at bounding box center [518, 300] width 355 height 19
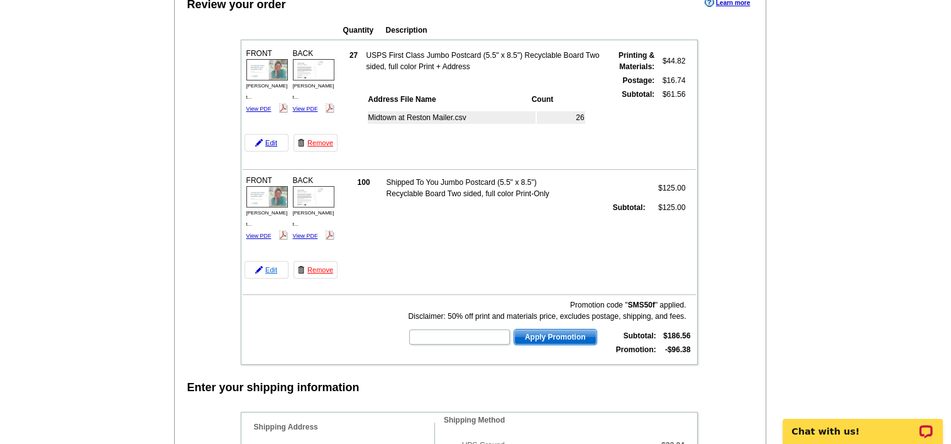
click at [269, 266] on link "Edit" at bounding box center [267, 270] width 44 height 18
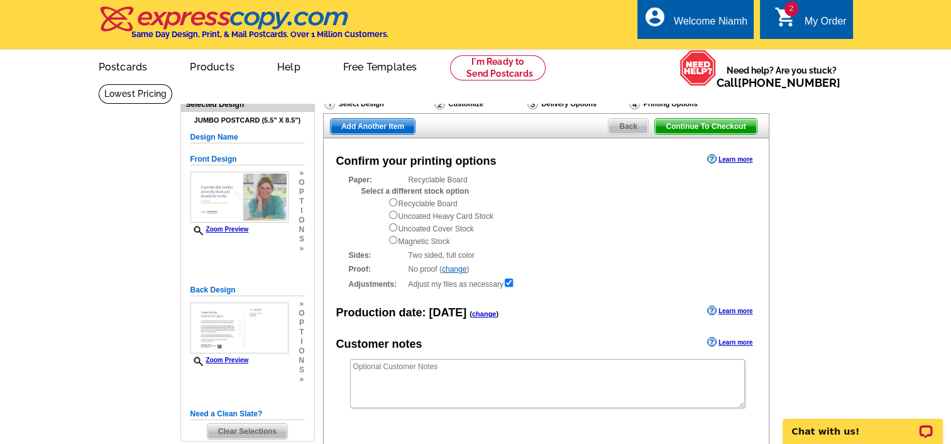
click at [514, 207] on div "Recyclable Board Uncoated Heavy Card Stock Uncoated Cover Stock Magnetic Stock" at bounding box center [566, 222] width 356 height 50
click at [694, 127] on span "Continue To Checkout" at bounding box center [705, 126] width 101 height 15
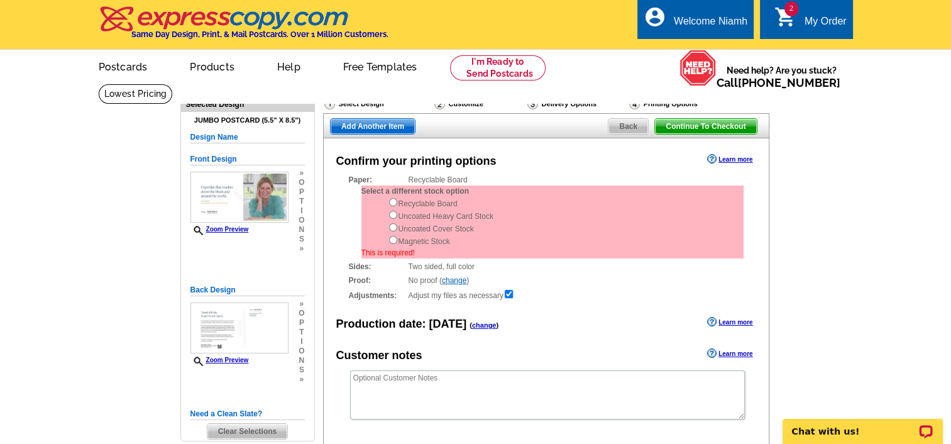
click at [600, 291] on div "Adjustments: Adjust my files as necessary" at bounding box center [546, 295] width 395 height 13
click at [392, 216] on input "radio" at bounding box center [393, 215] width 8 height 8
radio input "true"
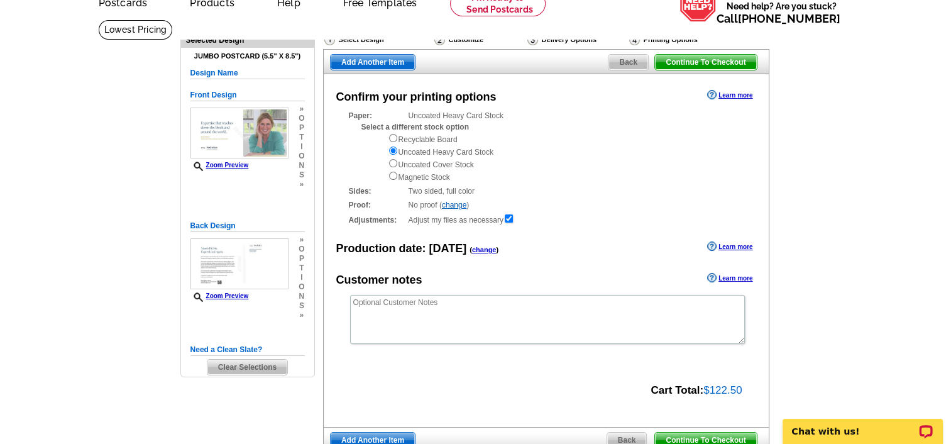
scroll to position [68, 0]
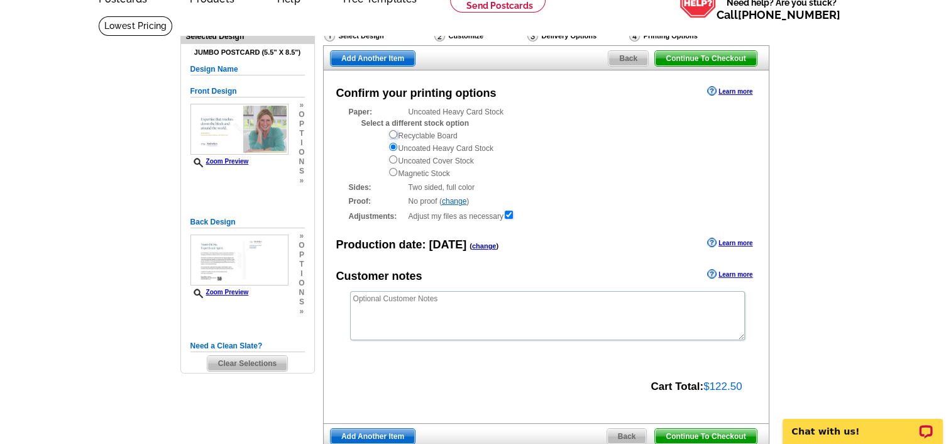
click at [389, 134] on input "radio" at bounding box center [393, 134] width 8 height 8
radio input "true"
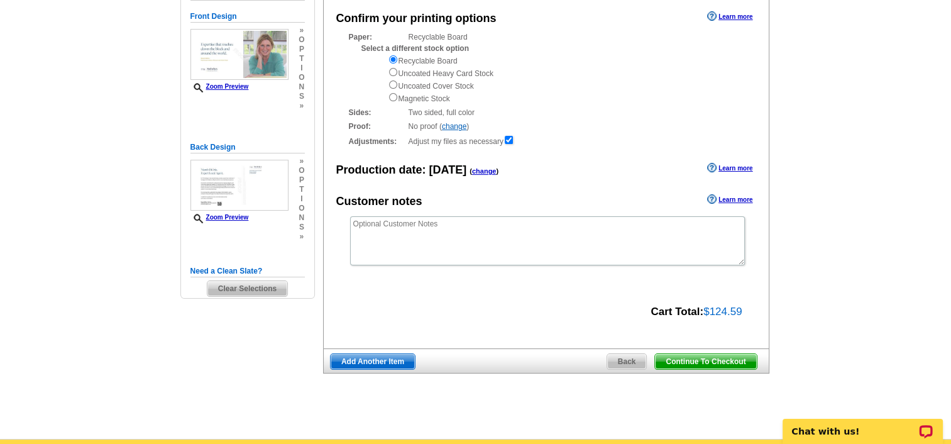
scroll to position [148, 0]
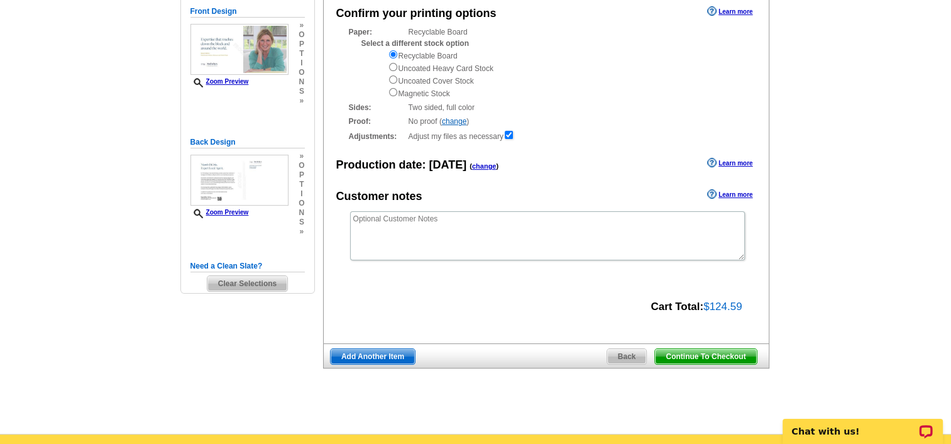
click at [683, 360] on span "Continue To Checkout" at bounding box center [705, 356] width 101 height 15
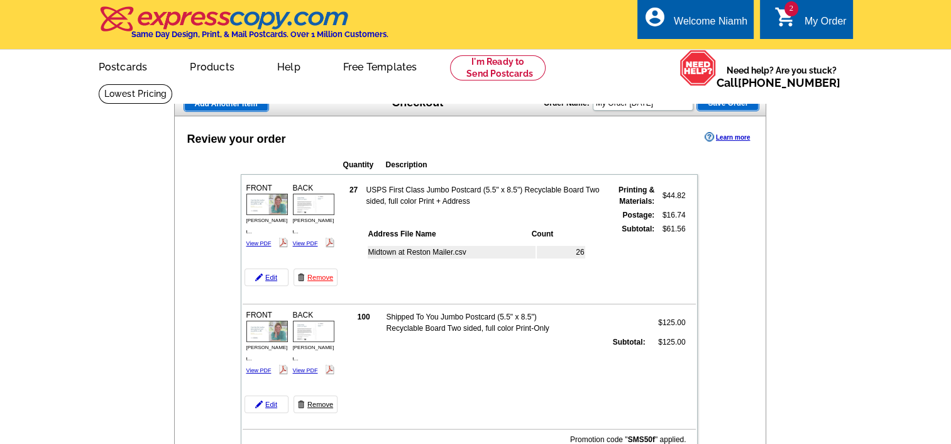
click at [318, 399] on link "Remove" at bounding box center [316, 404] width 44 height 18
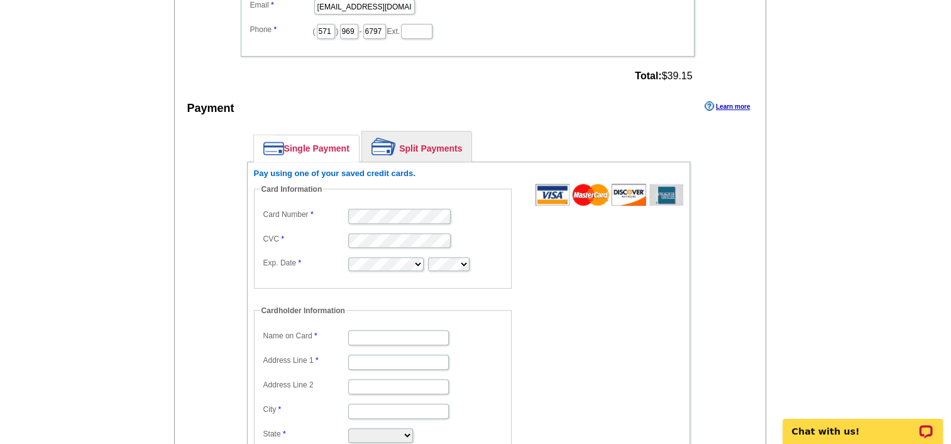
scroll to position [514, 0]
click at [365, 332] on input "Name on Card" at bounding box center [398, 336] width 101 height 15
click at [360, 356] on input "Address Line 1" at bounding box center [398, 361] width 101 height 15
click at [406, 331] on input "Niamh" at bounding box center [398, 336] width 101 height 15
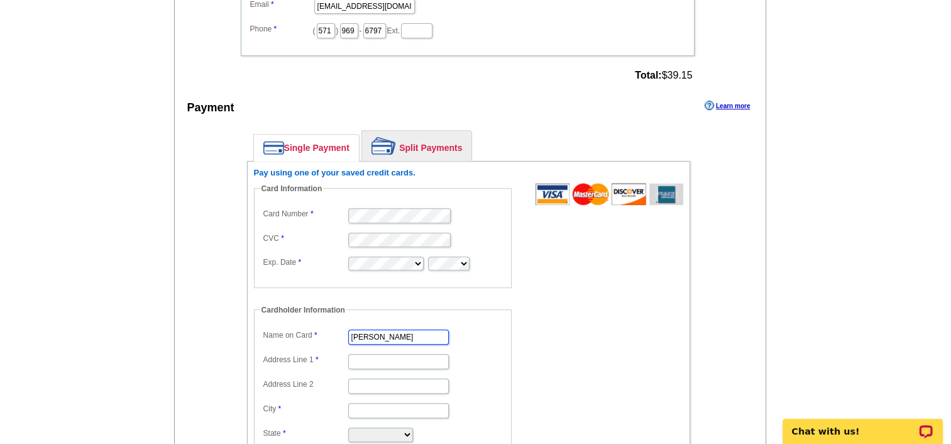
type input "[PERSON_NAME]"
click at [368, 354] on input "Address Line 1" at bounding box center [398, 361] width 101 height 15
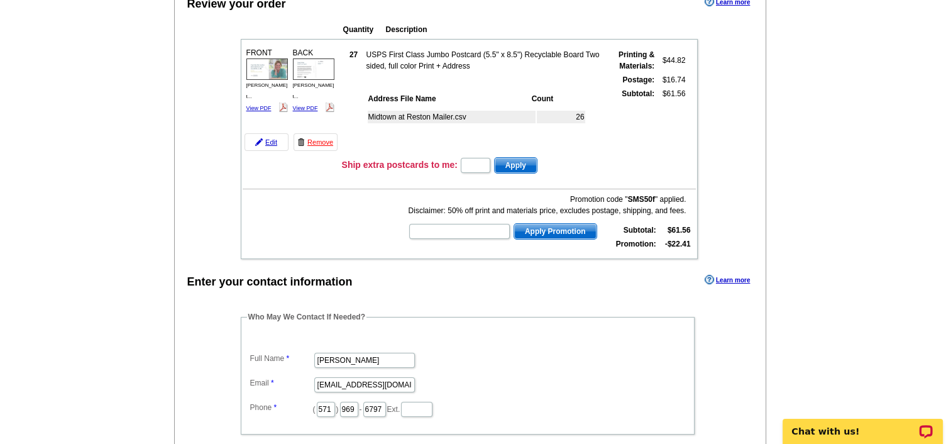
scroll to position [136, 0]
click at [270, 139] on link "Edit" at bounding box center [267, 142] width 44 height 18
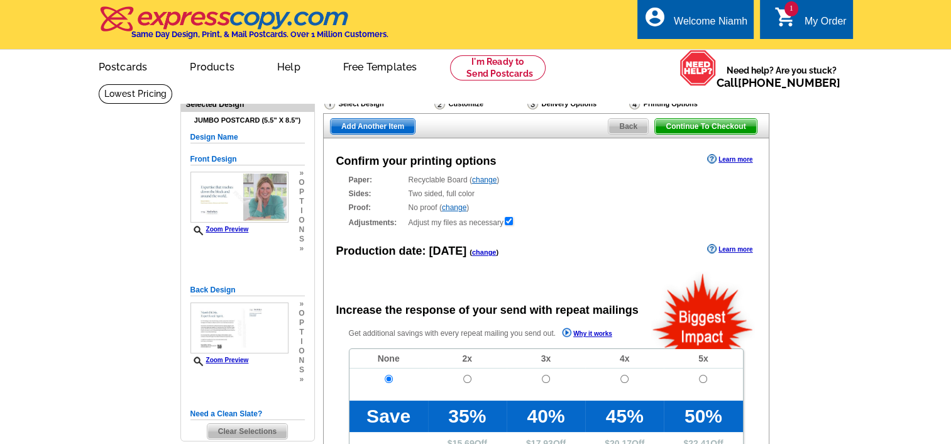
radio input "false"
click at [544, 381] on input "radio" at bounding box center [546, 379] width 8 height 8
radio input "true"
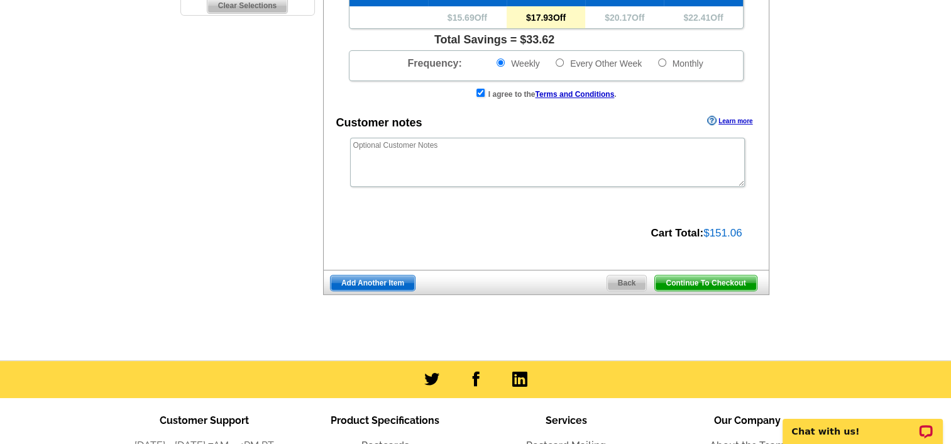
scroll to position [445, 0]
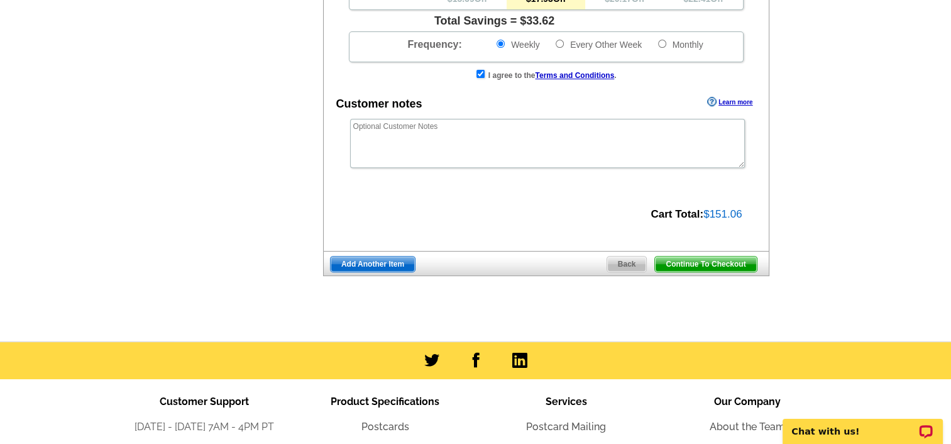
click at [699, 265] on span "Continue To Checkout" at bounding box center [705, 264] width 101 height 15
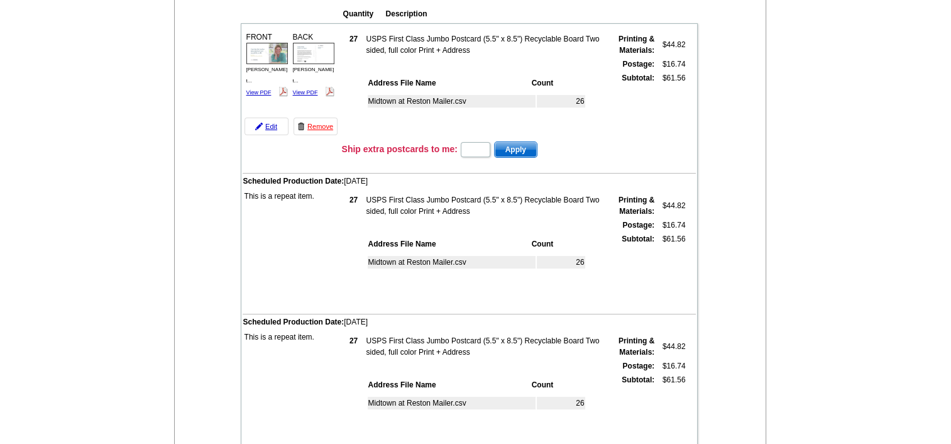
scroll to position [159, 0]
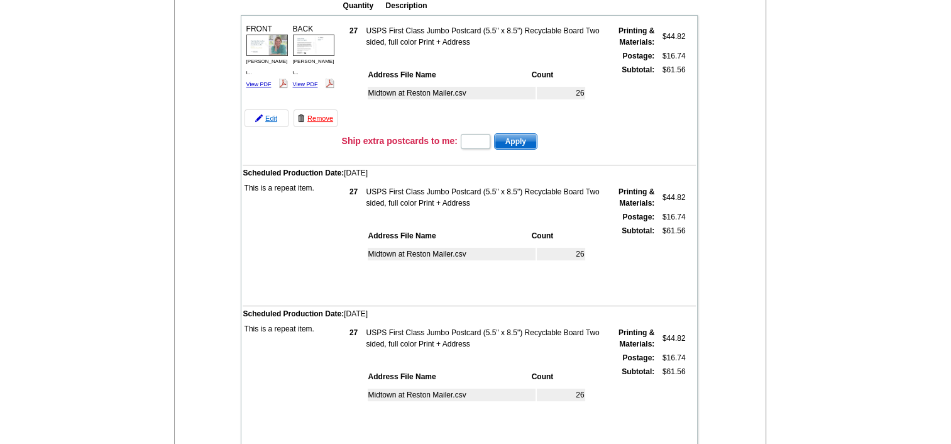
click at [272, 117] on link "Edit" at bounding box center [267, 118] width 44 height 18
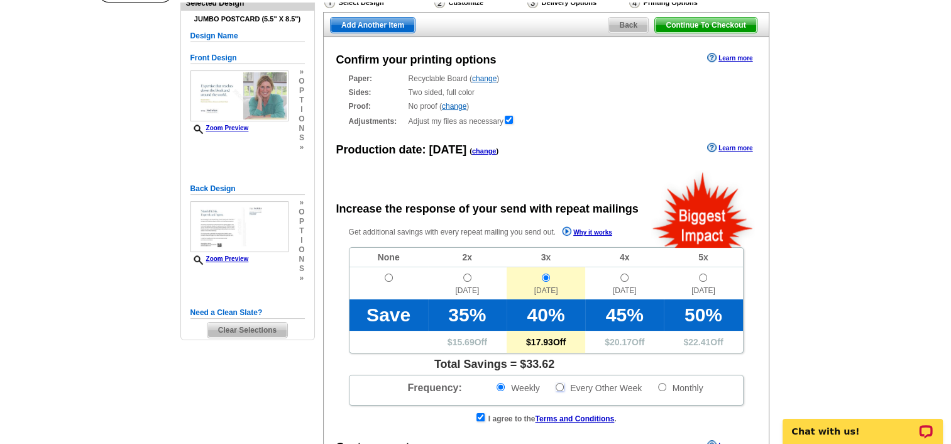
click at [558, 386] on input "Every Other Week" at bounding box center [560, 387] width 8 height 8
radio input "true"
click at [660, 387] on input "Monthly" at bounding box center [662, 387] width 8 height 8
radio input "true"
click at [544, 278] on input "radio" at bounding box center [546, 278] width 8 height 8
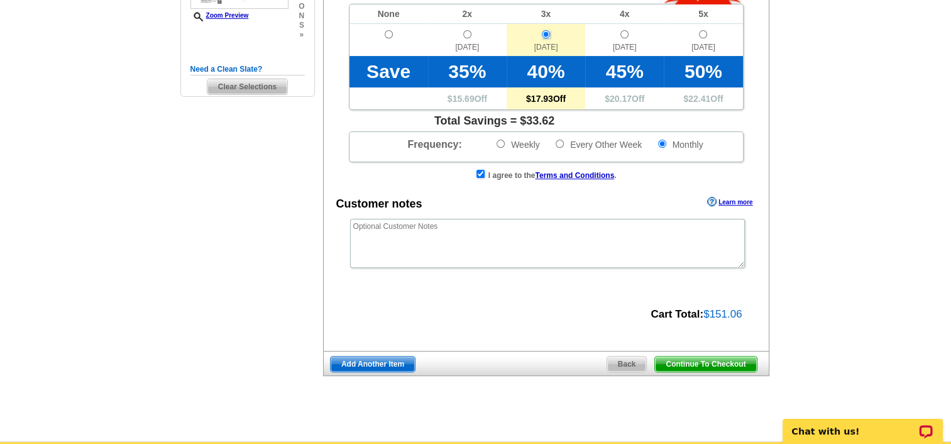
scroll to position [350, 0]
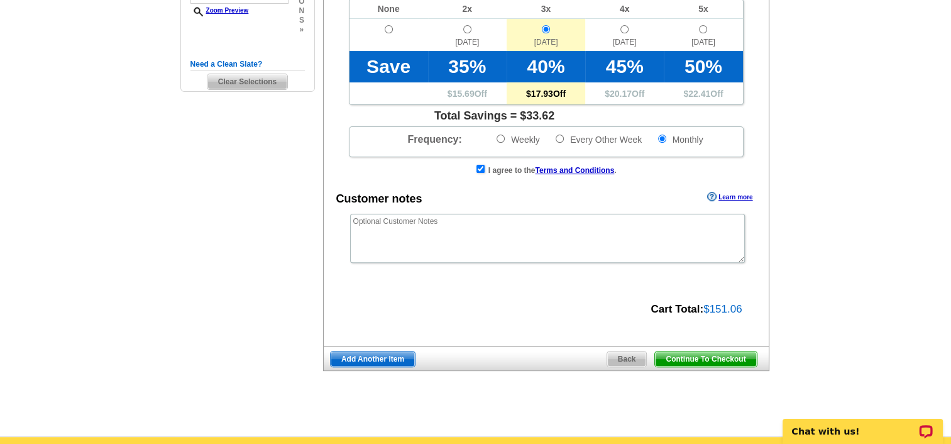
click at [717, 361] on span "Continue To Checkout" at bounding box center [705, 358] width 101 height 15
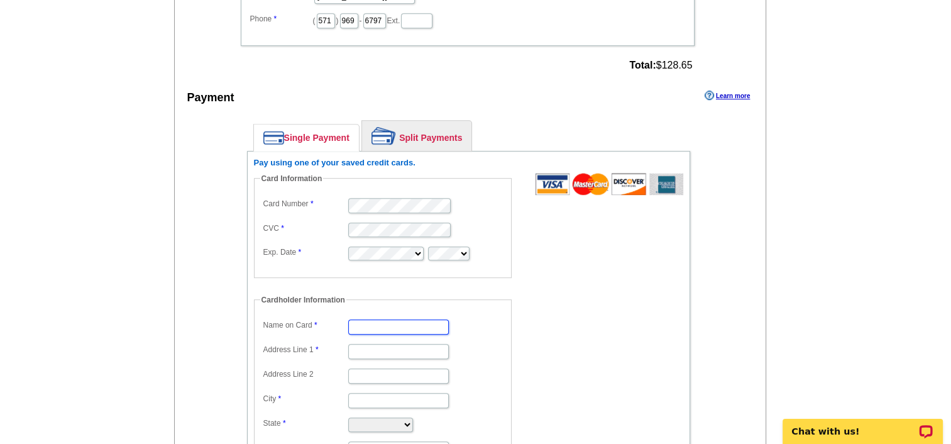
click at [382, 319] on input "Name on Card" at bounding box center [398, 326] width 101 height 15
type input "[PERSON_NAME]"
click at [360, 344] on input "Address Line 1" at bounding box center [398, 351] width 101 height 15
type input "[STREET_ADDRESS][PERSON_NAME]"
click at [365, 393] on input "City" at bounding box center [398, 400] width 101 height 15
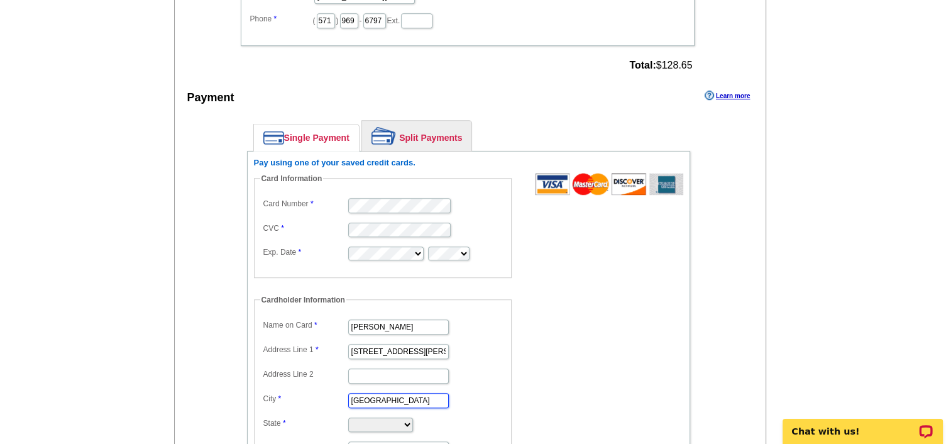
type input "[GEOGRAPHIC_DATA]"
click at [373, 417] on select "[US_STATE] [US_STATE] [US_STATE] [US_STATE] [US_STATE] [US_STATE] [US_STATE] [U…" at bounding box center [380, 424] width 65 height 14
click at [355, 417] on select "[US_STATE] [US_STATE] [US_STATE] [US_STATE] [US_STATE] [US_STATE] [US_STATE] [U…" at bounding box center [380, 424] width 65 height 14
click at [413, 417] on select "[US_STATE] [US_STATE] [US_STATE] [US_STATE] [US_STATE] [US_STATE] [US_STATE] [U…" at bounding box center [380, 424] width 65 height 14
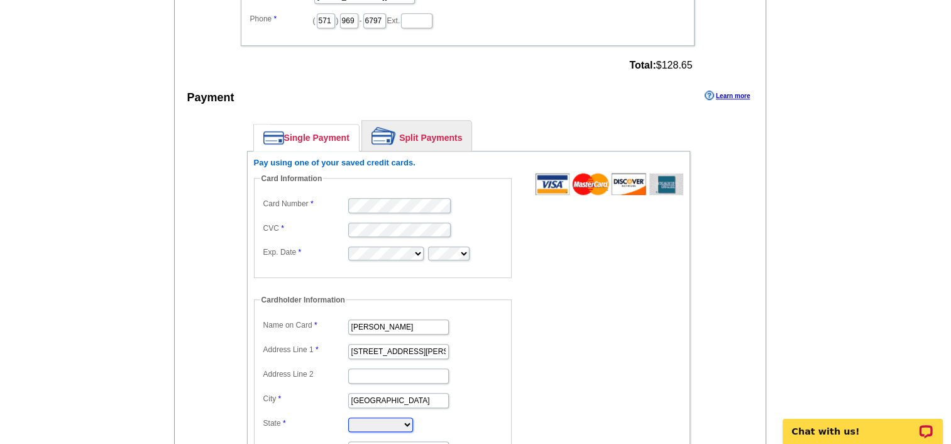
click at [375, 417] on select "[US_STATE] [US_STATE] [US_STATE] [US_STATE] [US_STATE] [US_STATE] [US_STATE] [U…" at bounding box center [380, 424] width 65 height 14
select select "VA"
click at [348, 417] on select "[US_STATE] [US_STATE] [US_STATE] [US_STATE] [US_STATE] [US_STATE] [US_STATE] [U…" at bounding box center [380, 424] width 65 height 14
click at [362, 441] on input "Postal Code" at bounding box center [398, 448] width 101 height 15
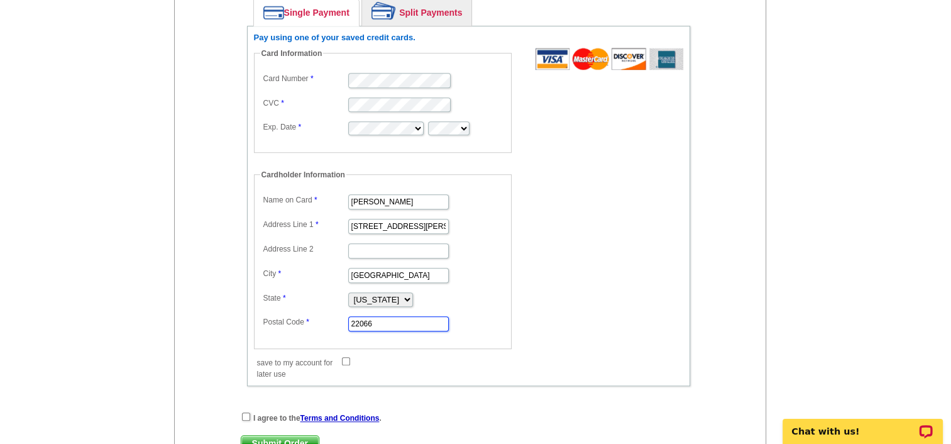
scroll to position [934, 0]
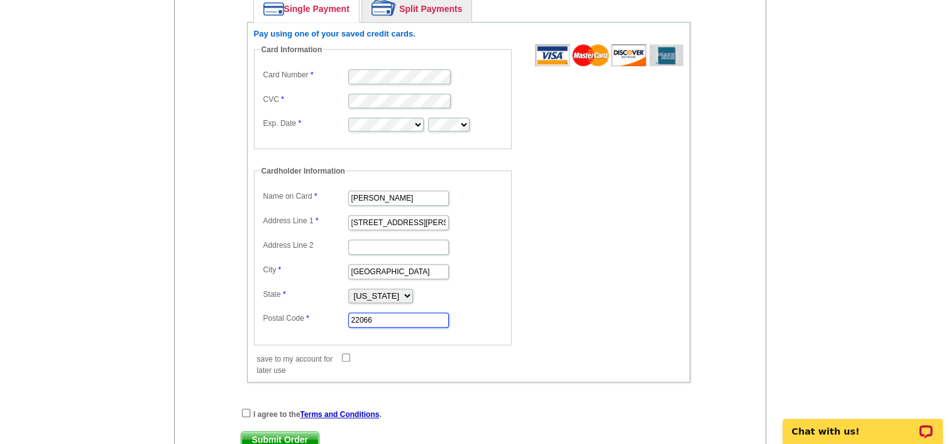
type input "22066"
click at [348, 350] on dd at bounding box center [389, 356] width 270 height 13
click at [345, 353] on input "save to my account for later use" at bounding box center [346, 357] width 8 height 8
checkbox input "true"
click at [246, 409] on input "checkbox" at bounding box center [246, 413] width 8 height 8
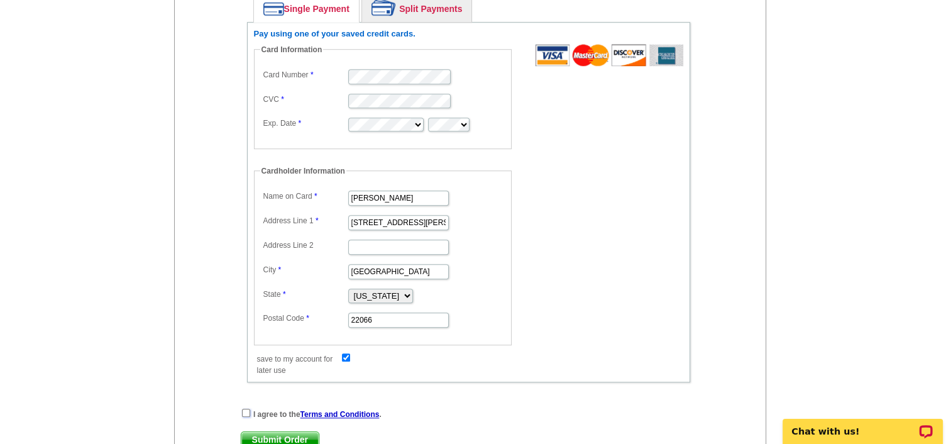
checkbox input "true"
click at [268, 432] on span "Submit Order" at bounding box center [279, 439] width 77 height 15
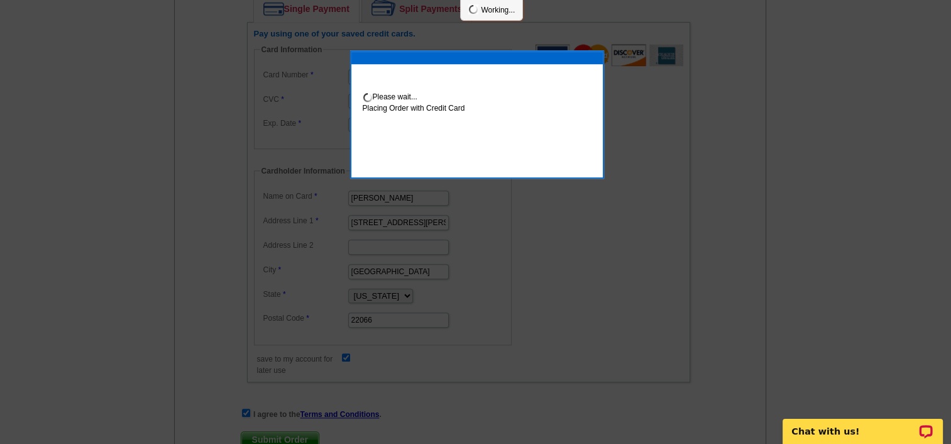
scroll to position [998, 0]
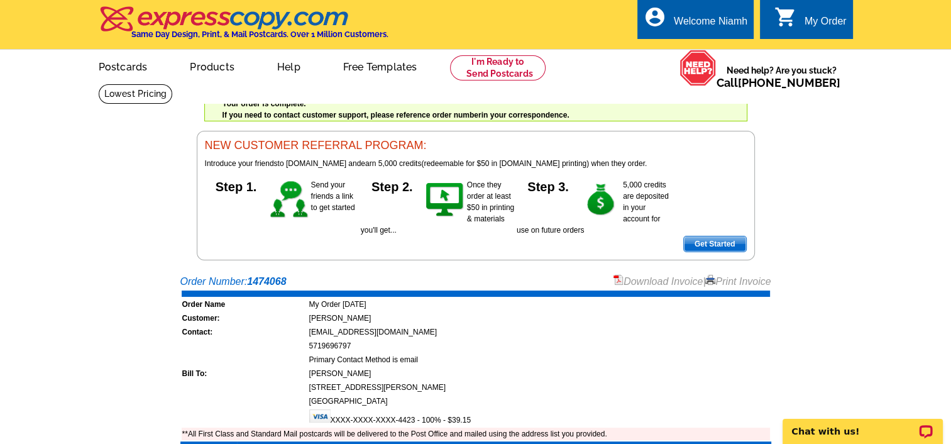
click at [665, 281] on link "Download Invoice" at bounding box center [658, 281] width 89 height 11
